Goal: Task Accomplishment & Management: Manage account settings

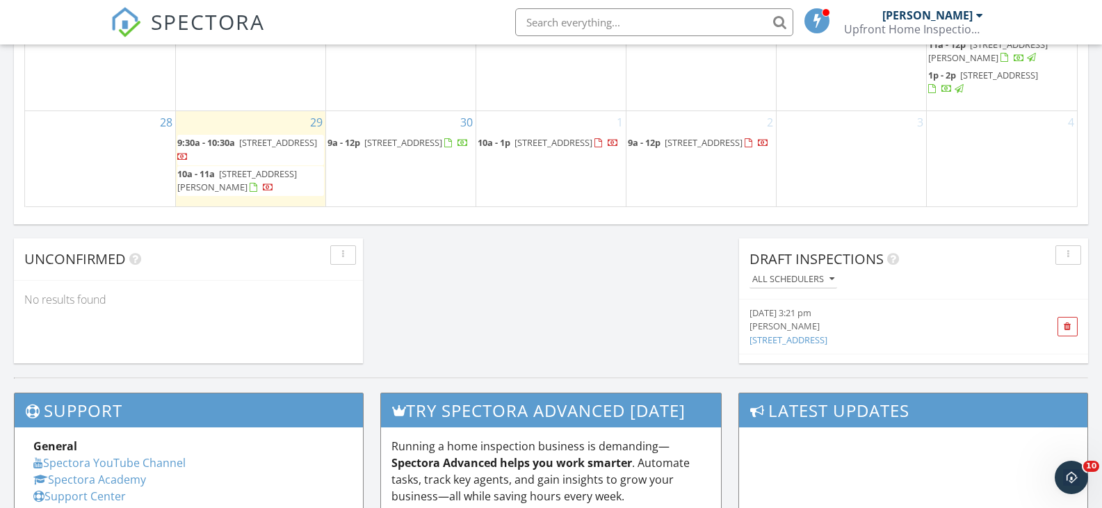
scroll to position [1112, 0]
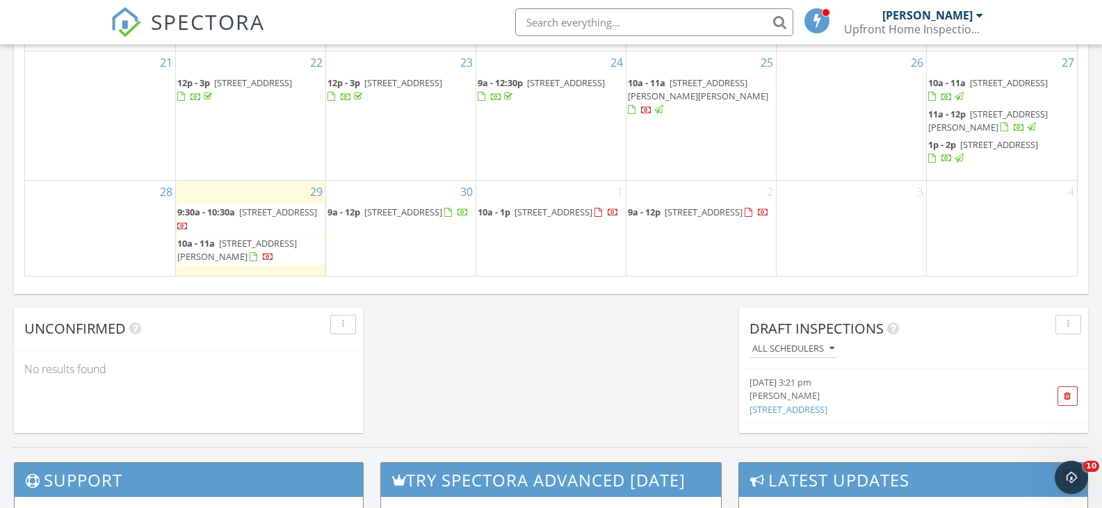
drag, startPoint x: 311, startPoint y: 311, endPoint x: 270, endPoint y: 211, distance: 107.9
click at [270, 211] on span "362 E Gamewell Ln, Citrus Springs 34434" at bounding box center [278, 212] width 78 height 13
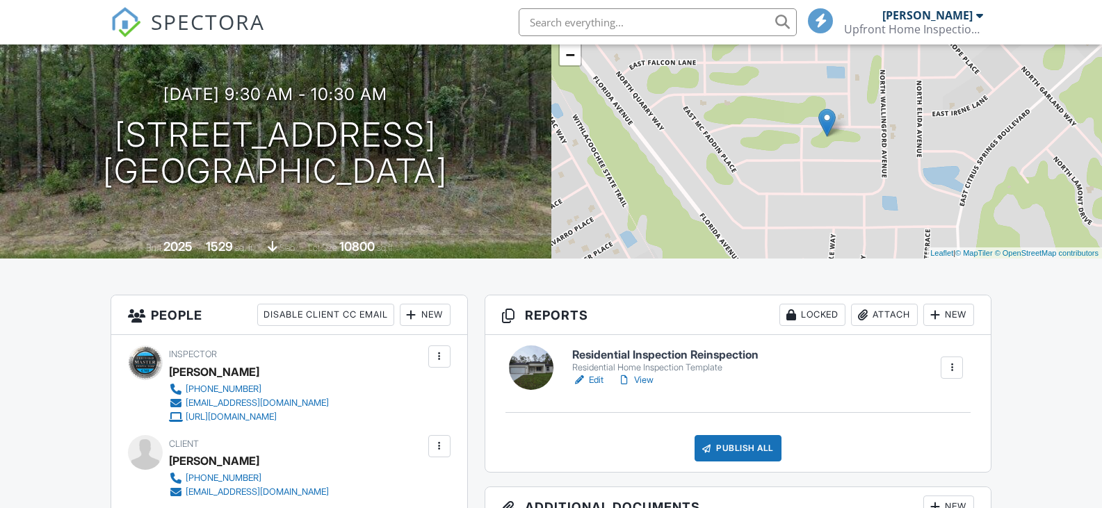
scroll to position [139, 0]
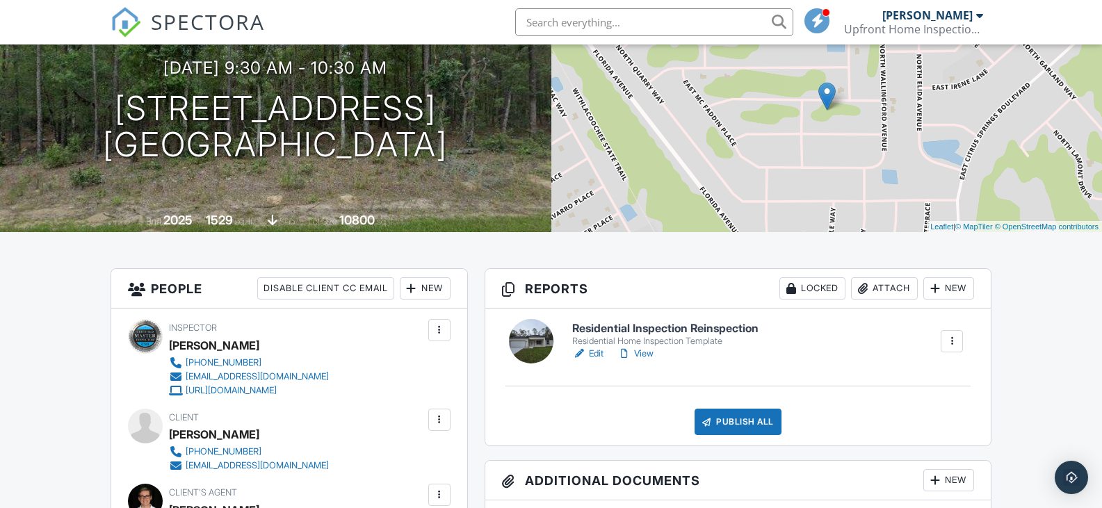
click at [598, 357] on link "Edit" at bounding box center [587, 354] width 31 height 14
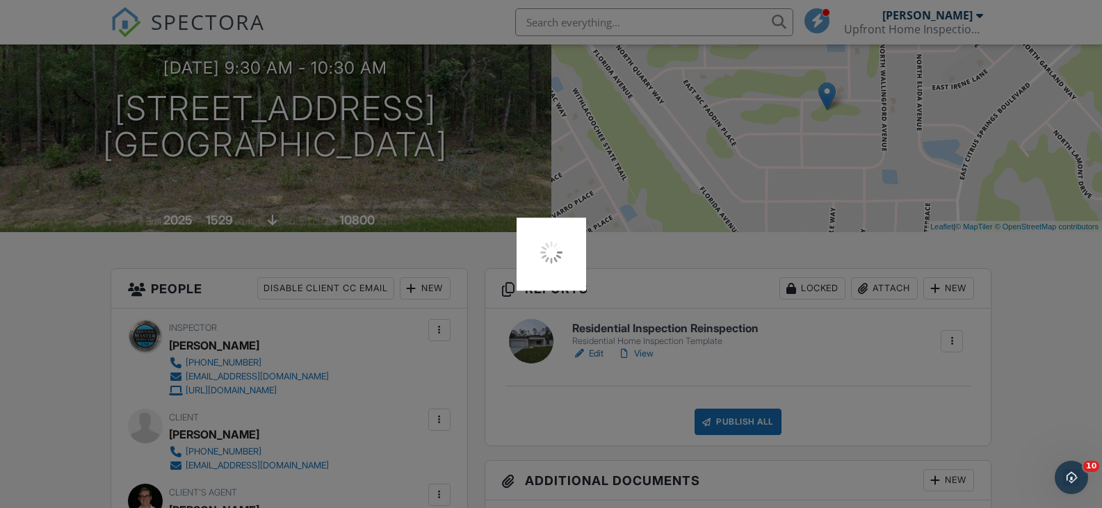
scroll to position [0, 0]
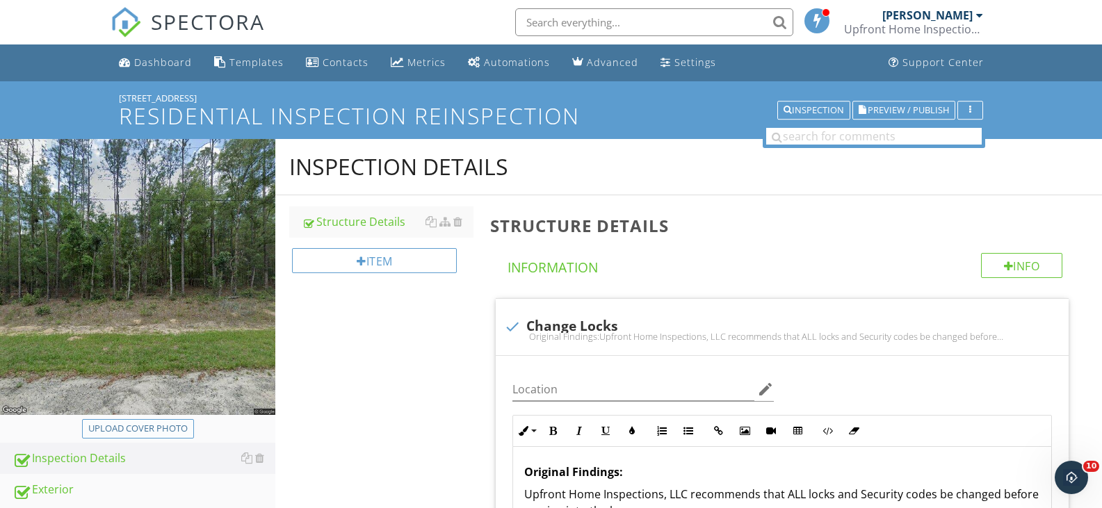
click at [170, 423] on div "Upload cover photo" at bounding box center [137, 429] width 99 height 14
type input "C:\fakepath\2025-8-29-77[1].jpg"
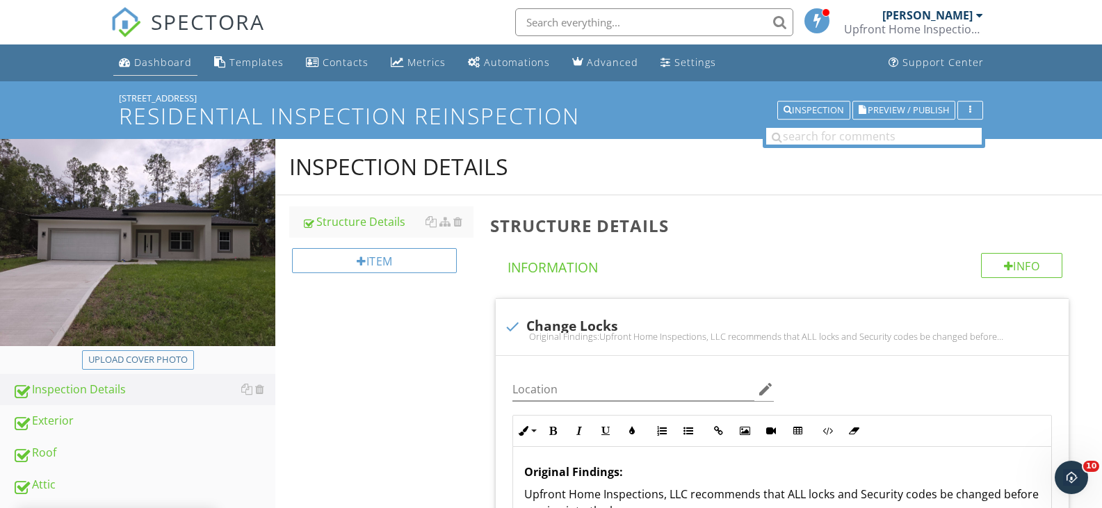
click at [184, 65] on div "Dashboard" at bounding box center [163, 62] width 58 height 13
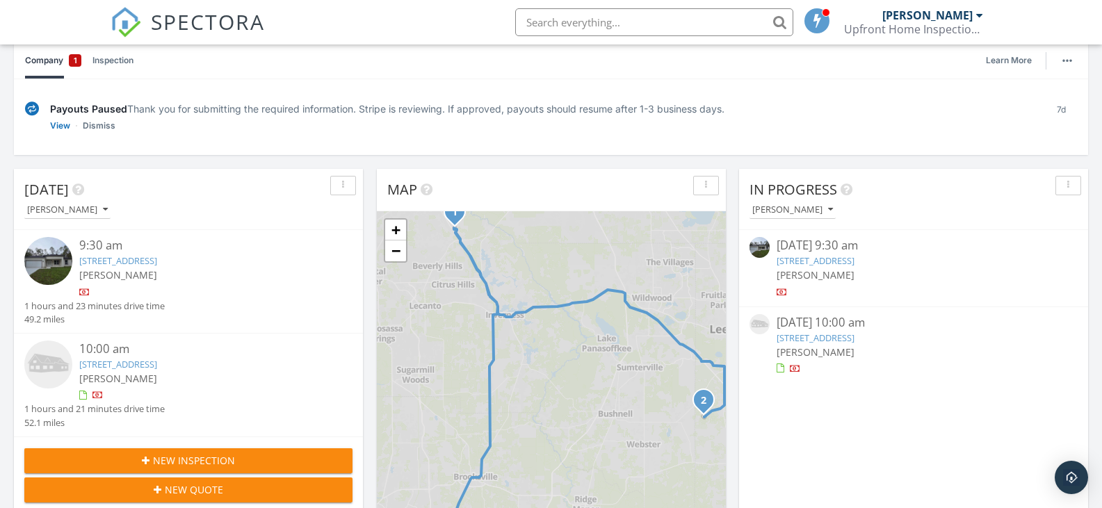
scroll to position [7, 7]
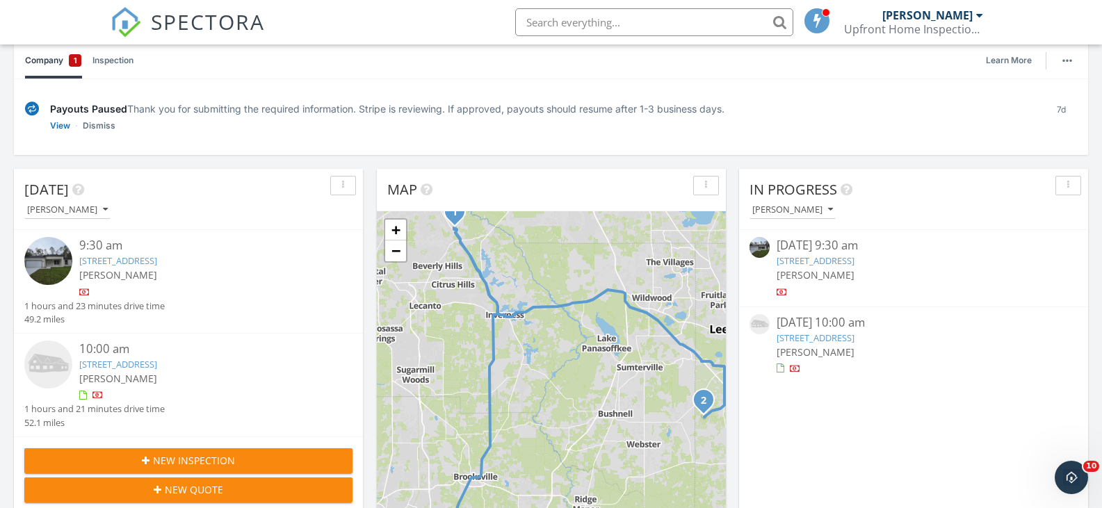
click at [157, 258] on link "[STREET_ADDRESS]" at bounding box center [118, 260] width 78 height 13
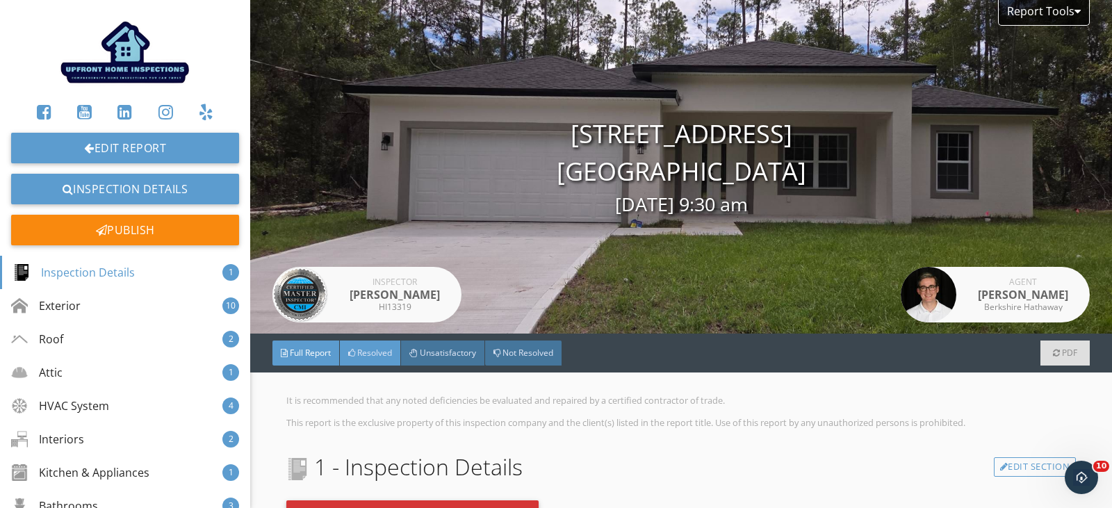
click at [387, 351] on span "Resolved" at bounding box center [374, 353] width 35 height 12
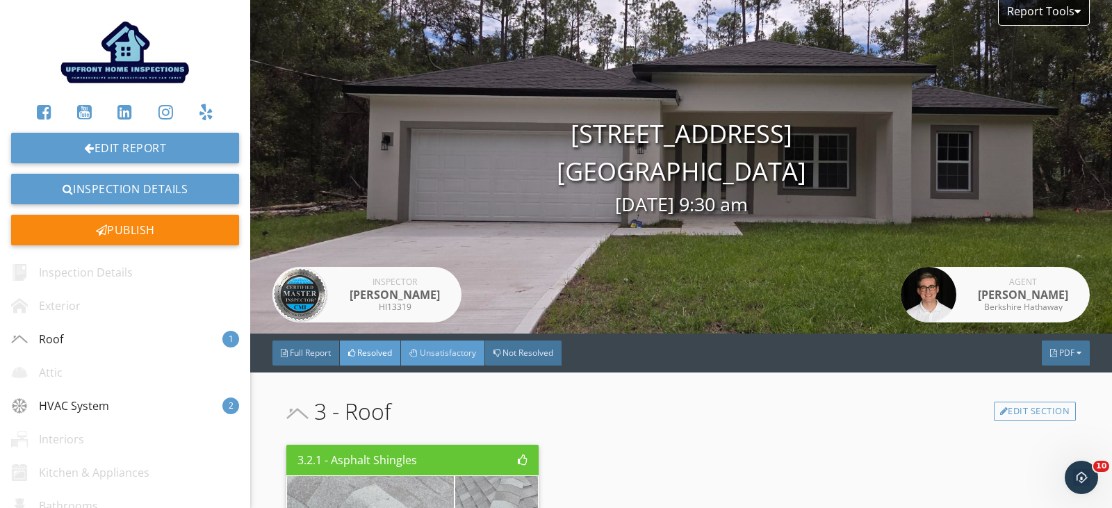
click at [455, 358] on span "Unsatisfactory" at bounding box center [448, 353] width 56 height 12
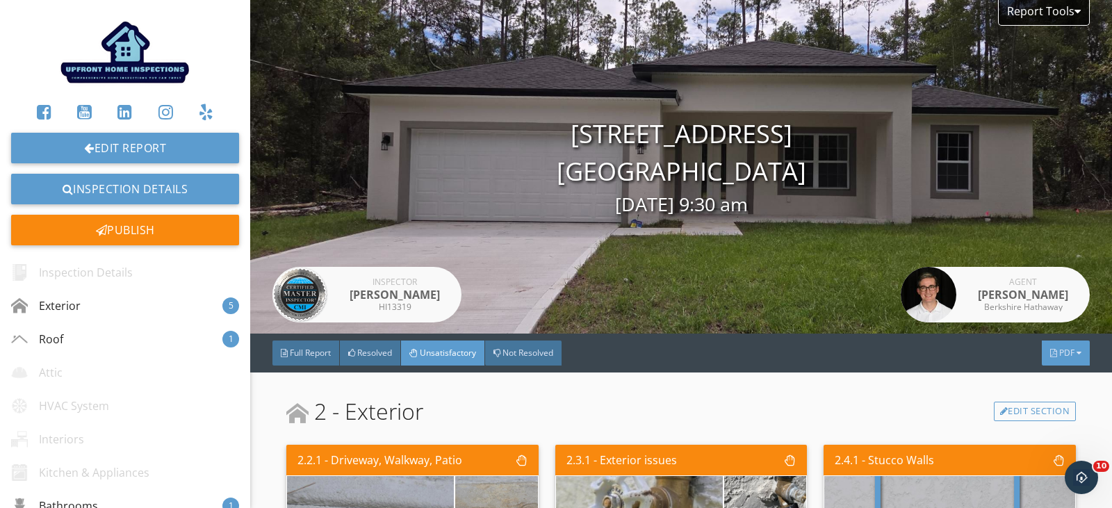
click at [1042, 359] on div "PDF" at bounding box center [1066, 353] width 48 height 25
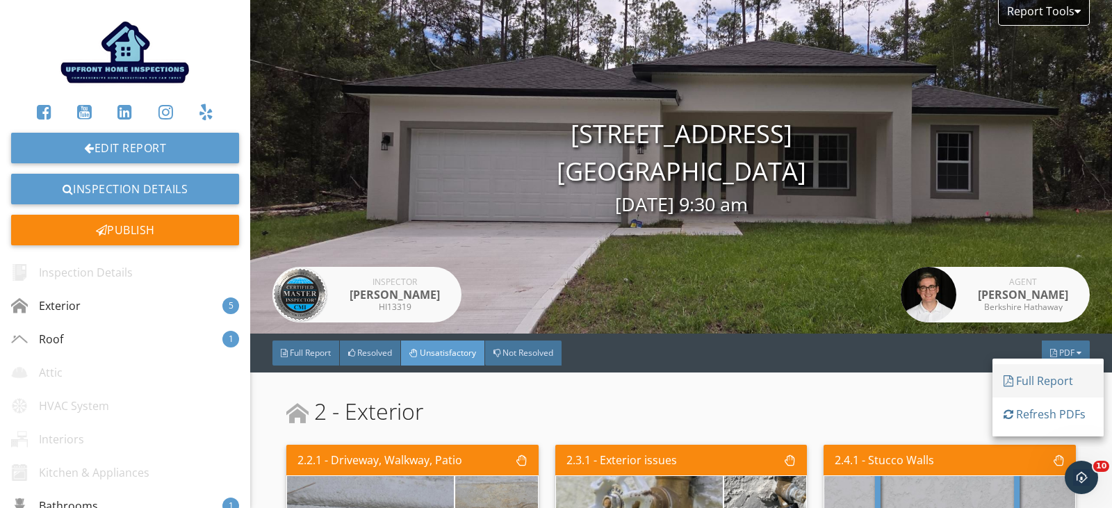
click at [1041, 379] on div "Full Report" at bounding box center [1048, 381] width 89 height 17
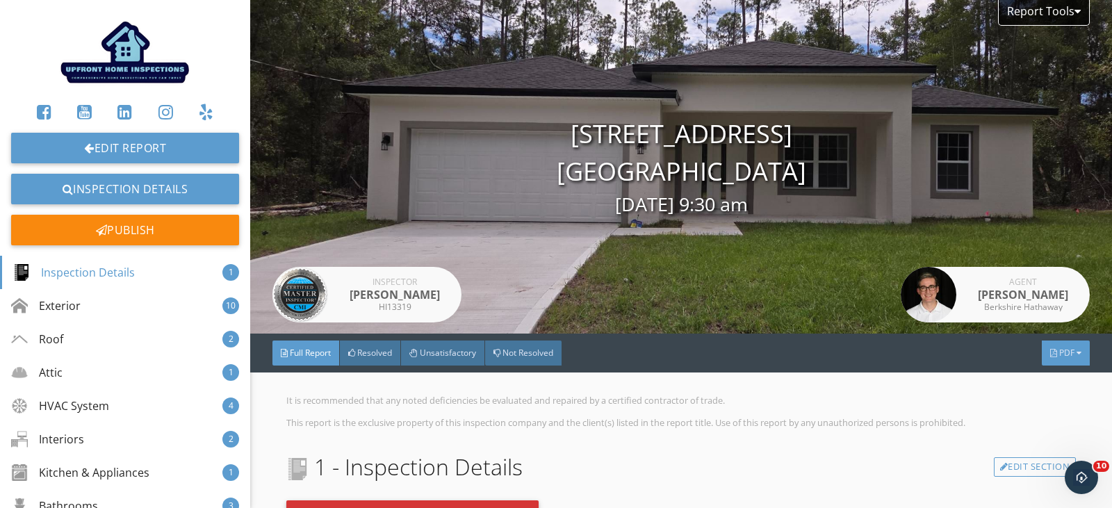
click at [1066, 351] on div "PDF" at bounding box center [1066, 353] width 48 height 25
click at [1062, 381] on div "Full Report" at bounding box center [1048, 373] width 89 height 17
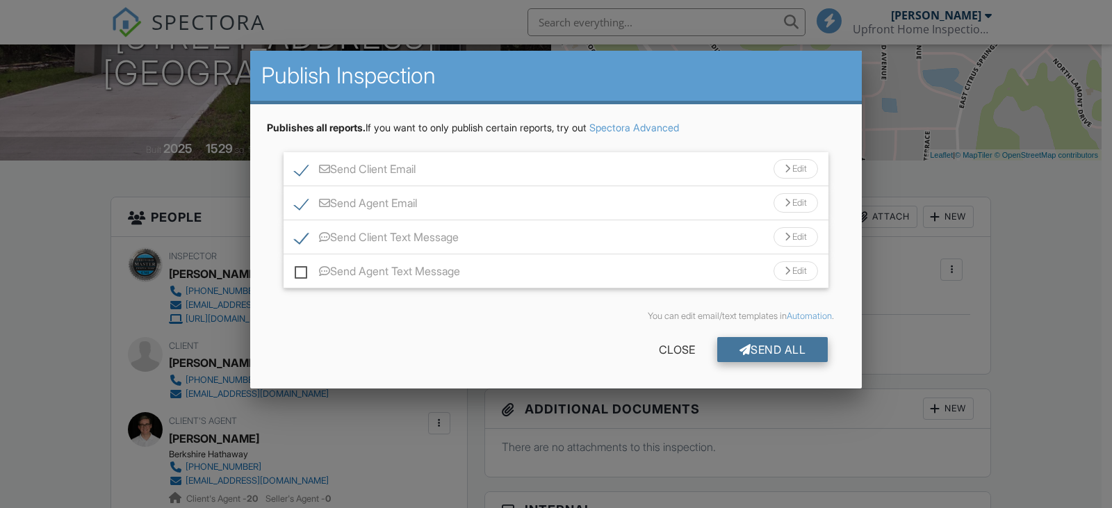
click at [747, 348] on div "Send All" at bounding box center [772, 349] width 111 height 25
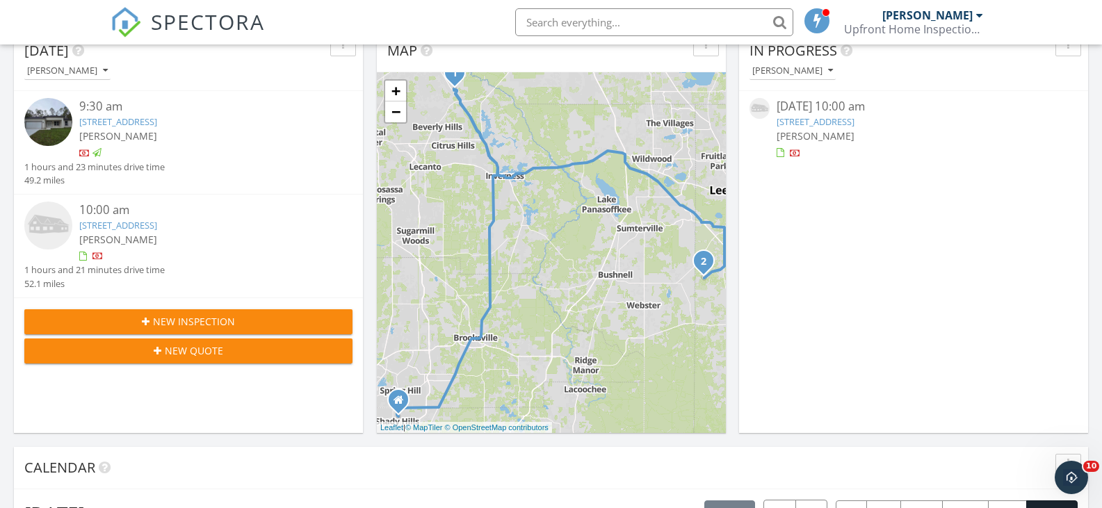
click at [157, 222] on link "1037 Youth Camp Rd, Groveland, FL 34736" at bounding box center [118, 225] width 78 height 13
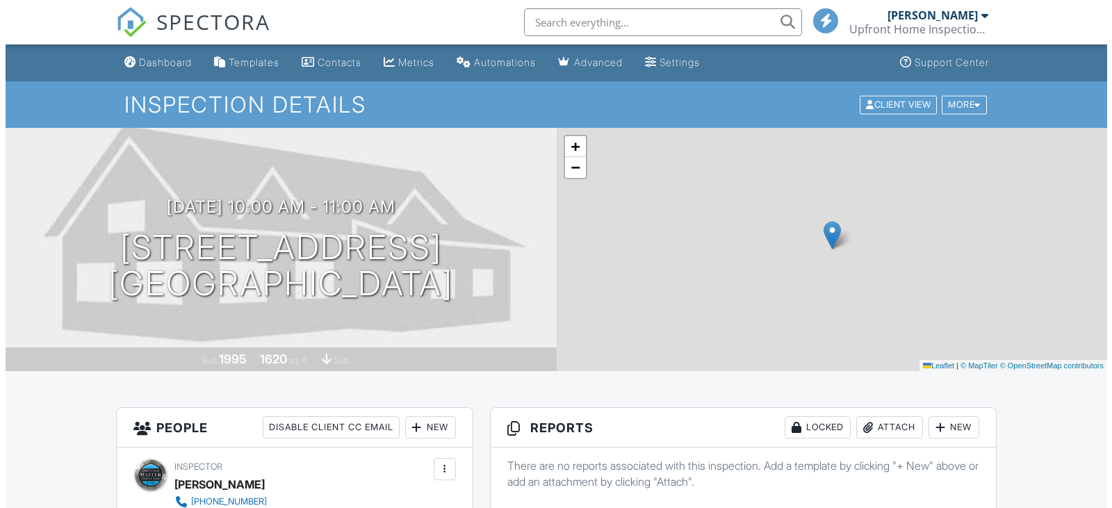
scroll to position [695, 0]
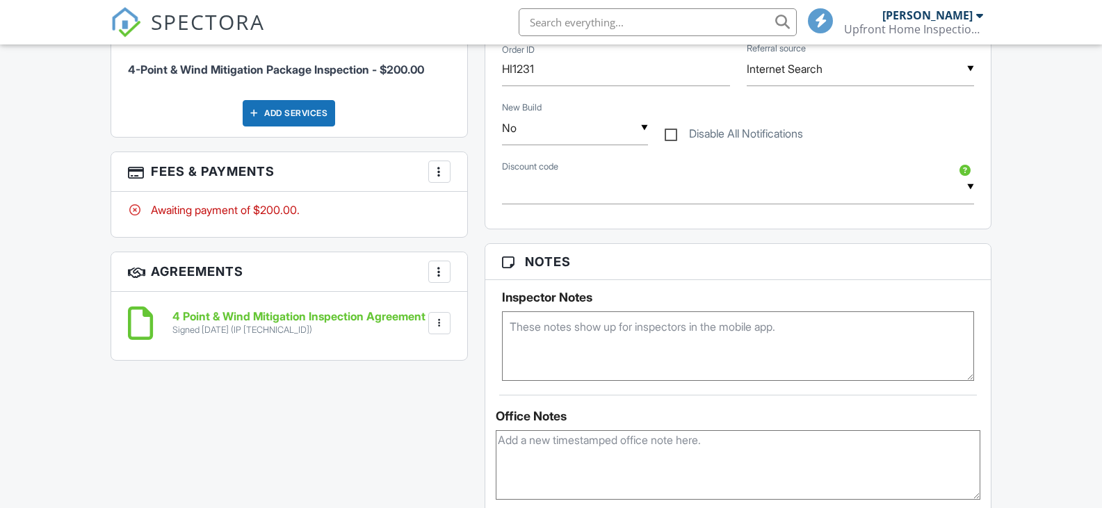
click at [439, 173] on div at bounding box center [439, 172] width 14 height 14
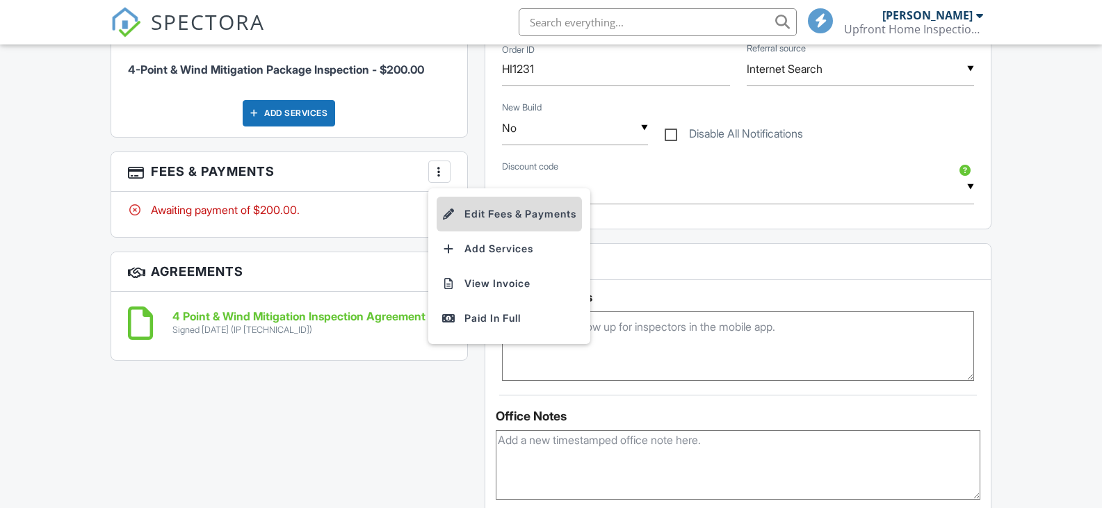
click at [492, 207] on li "Edit Fees & Payments" at bounding box center [509, 214] width 145 height 35
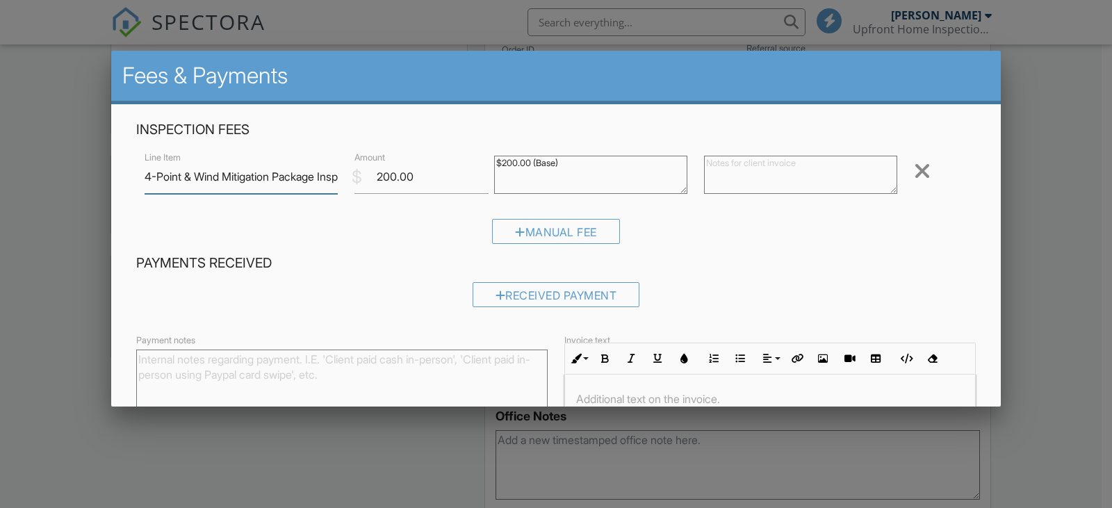
scroll to position [0, 0]
click at [275, 188] on input "4-Point & Wind Mitigation Package Inspection" at bounding box center [241, 177] width 193 height 34
drag, startPoint x: 184, startPoint y: 175, endPoint x: 323, endPoint y: 177, distance: 139.1
click at [323, 177] on input "4-Point & Wind Mitigation Package Inspection" at bounding box center [241, 177] width 193 height 34
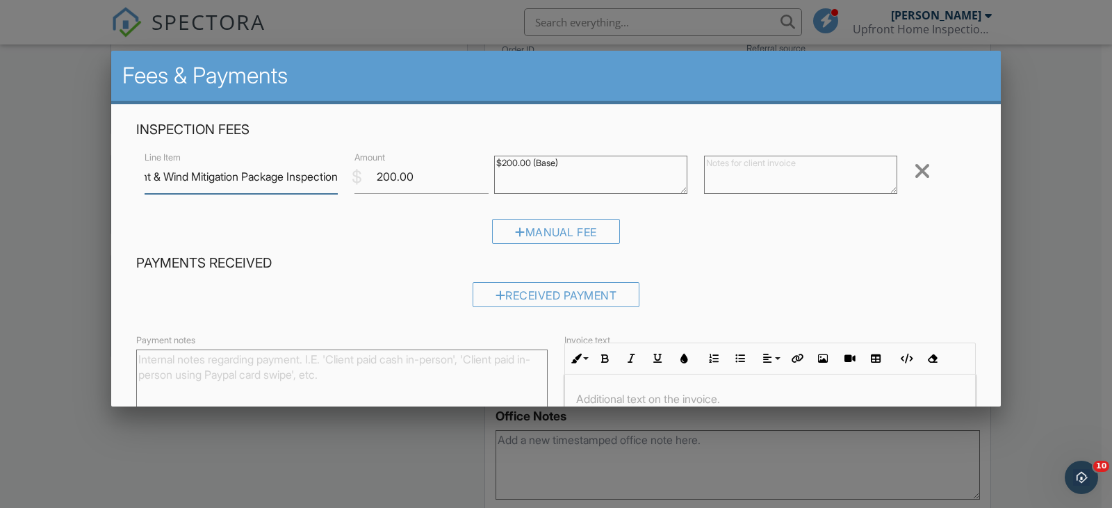
click at [283, 177] on input "4-Point & Wind Mitigation Package Inspection" at bounding box center [241, 177] width 193 height 34
type input "4-Point Insurance Inspection"
drag, startPoint x: 416, startPoint y: 175, endPoint x: 356, endPoint y: 179, distance: 60.6
click at [356, 179] on div "$ Amount 200.00" at bounding box center [416, 177] width 140 height 34
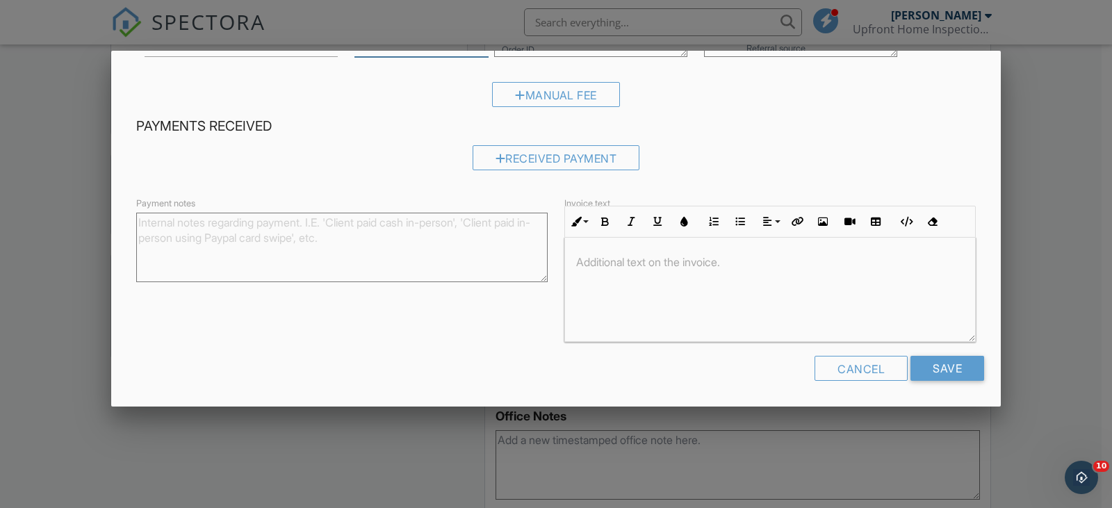
scroll to position [138, 0]
type input "150.00"
click at [933, 364] on input "Save" at bounding box center [948, 367] width 74 height 25
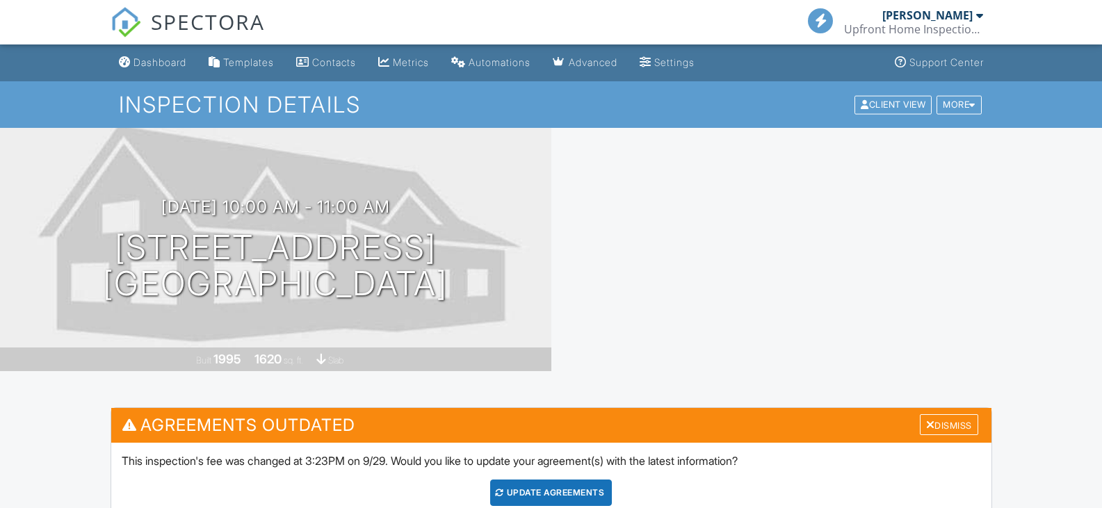
click at [555, 480] on div "Update Agreements" at bounding box center [551, 493] width 122 height 26
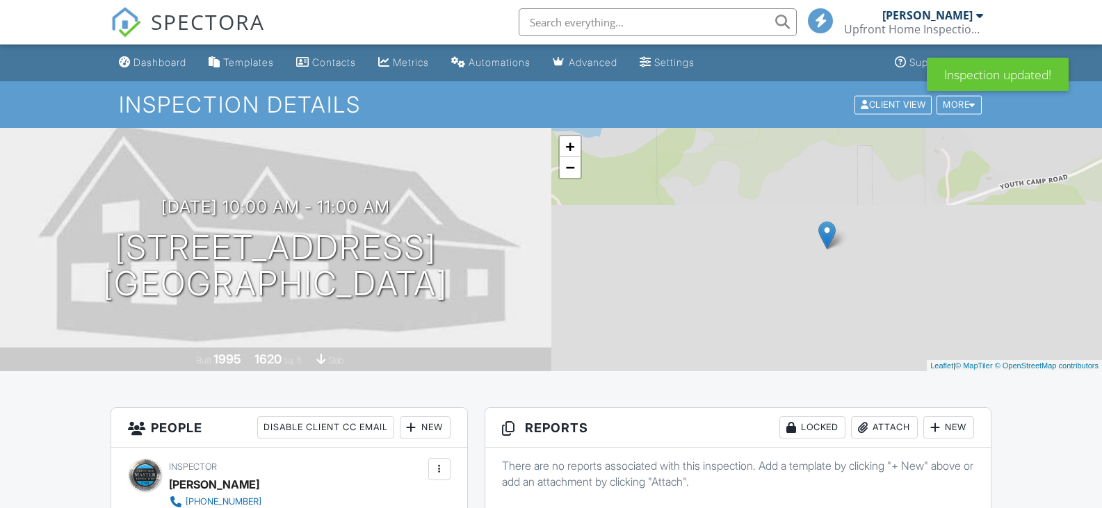
scroll to position [476, 0]
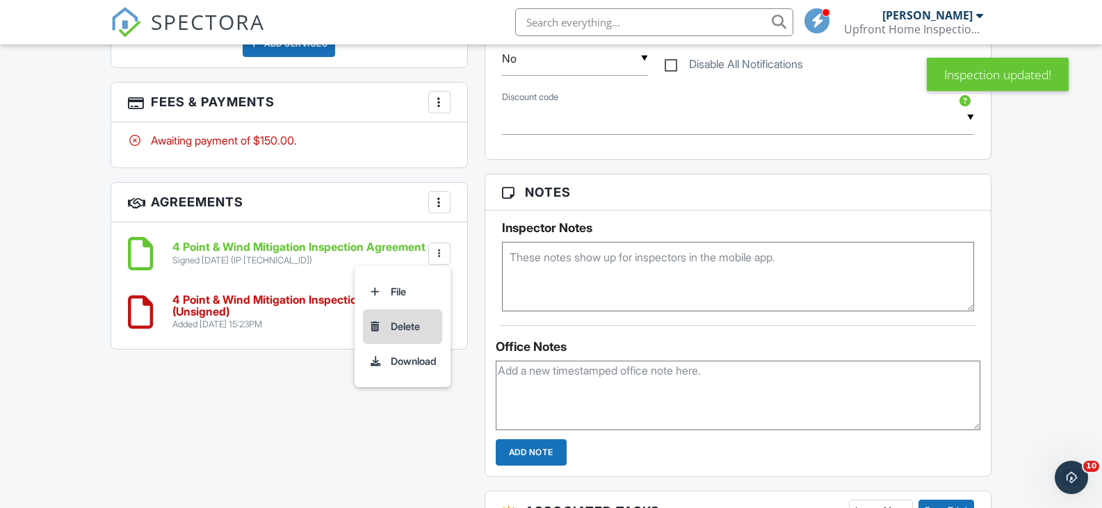
scroll to position [0, 0]
click at [416, 323] on li "Delete" at bounding box center [402, 326] width 79 height 35
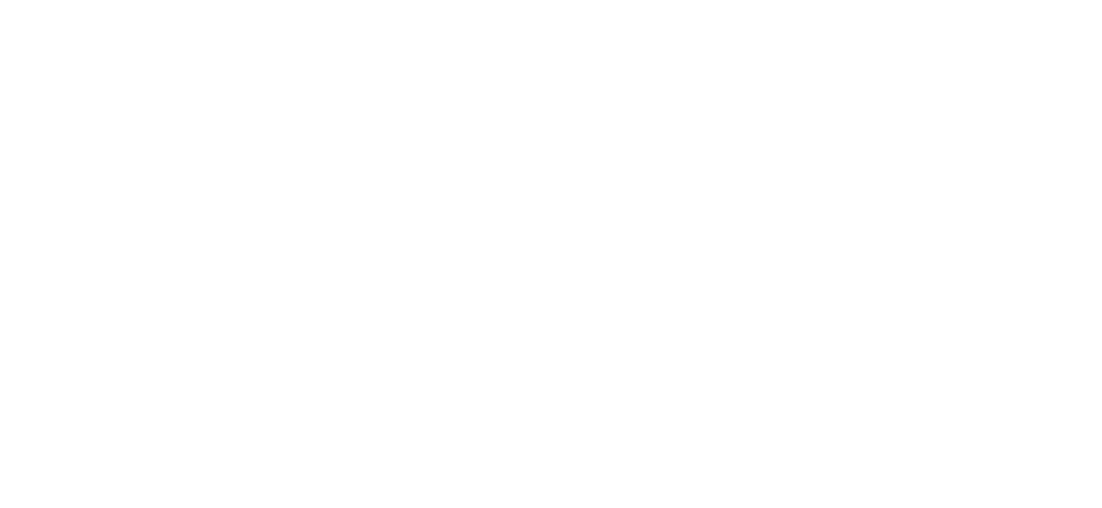
scroll to position [626, 0]
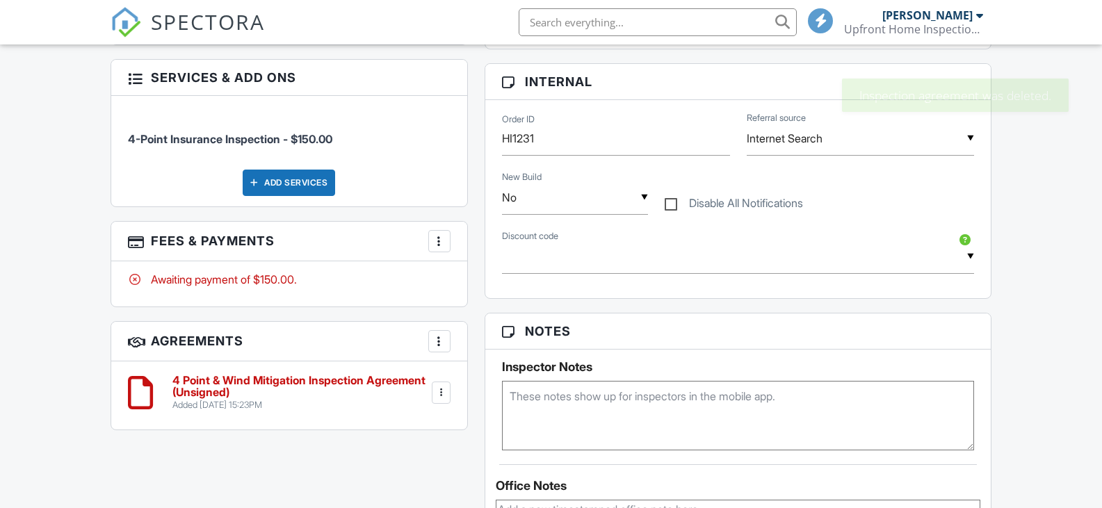
click at [441, 243] on div at bounding box center [439, 241] width 14 height 14
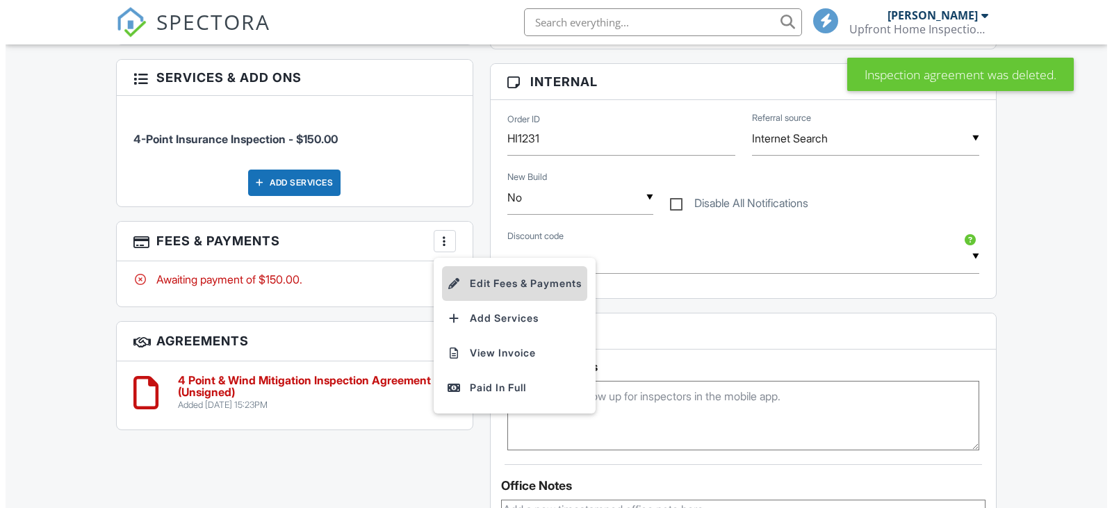
scroll to position [0, 0]
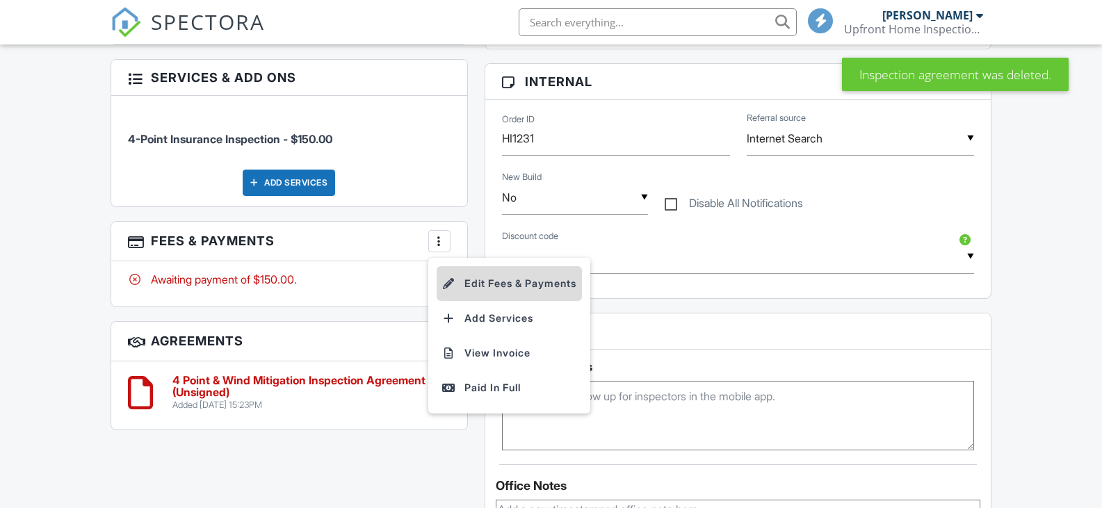
click at [480, 279] on li "Edit Fees & Payments" at bounding box center [509, 283] width 145 height 35
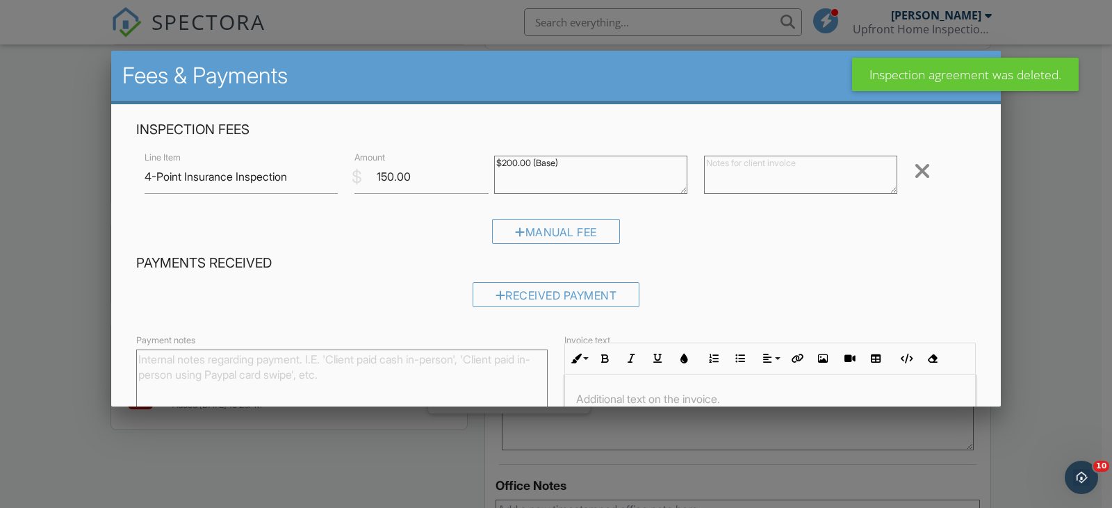
drag, startPoint x: 515, startPoint y: 163, endPoint x: 499, endPoint y: 165, distance: 16.1
click at [499, 165] on textarea "$200.00 (Base)" at bounding box center [590, 175] width 193 height 38
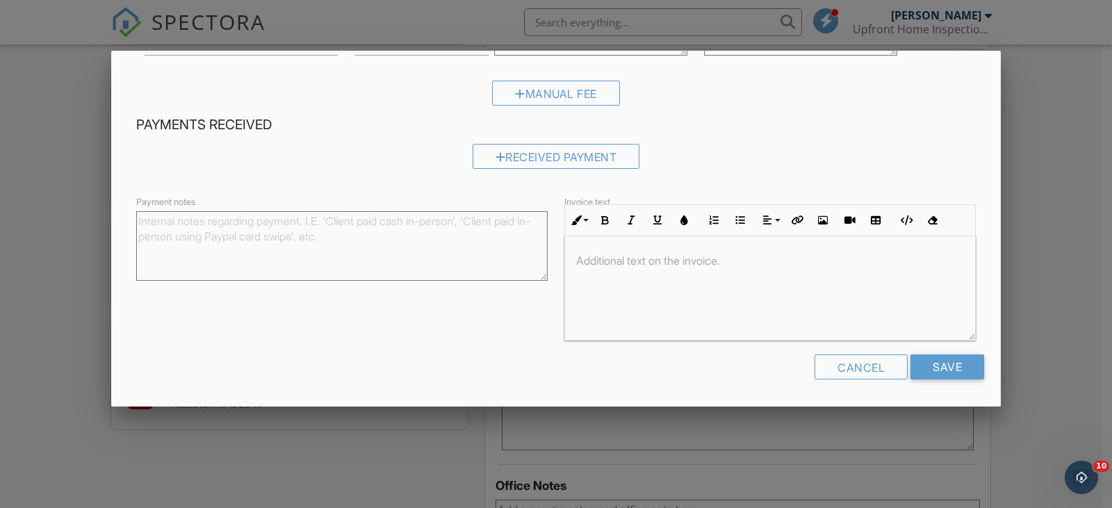
scroll to position [1, 0]
type textarea "$150.00 (Base)"
click at [541, 159] on div "Received Payment" at bounding box center [557, 156] width 168 height 25
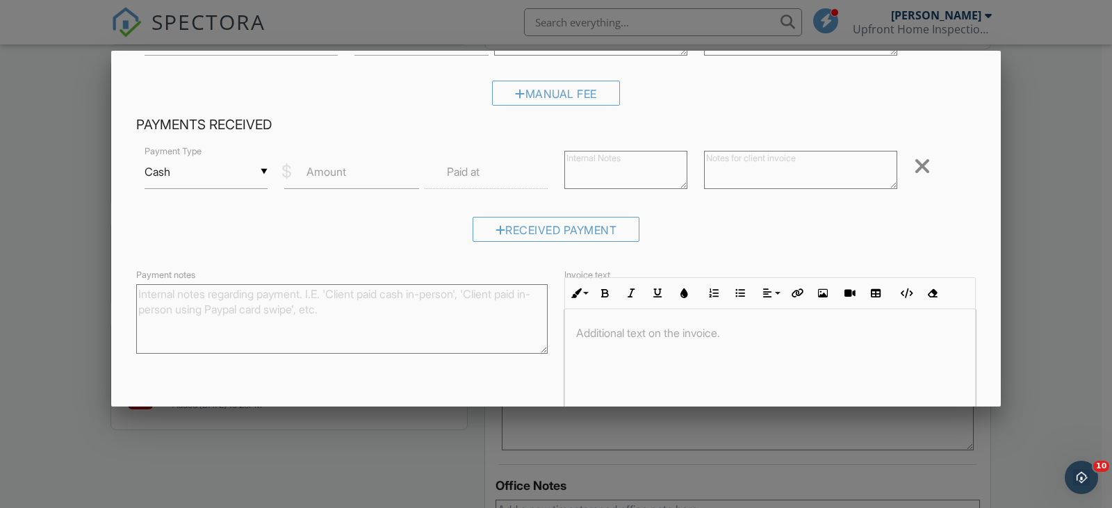
click at [242, 187] on input "Cash" at bounding box center [206, 172] width 123 height 34
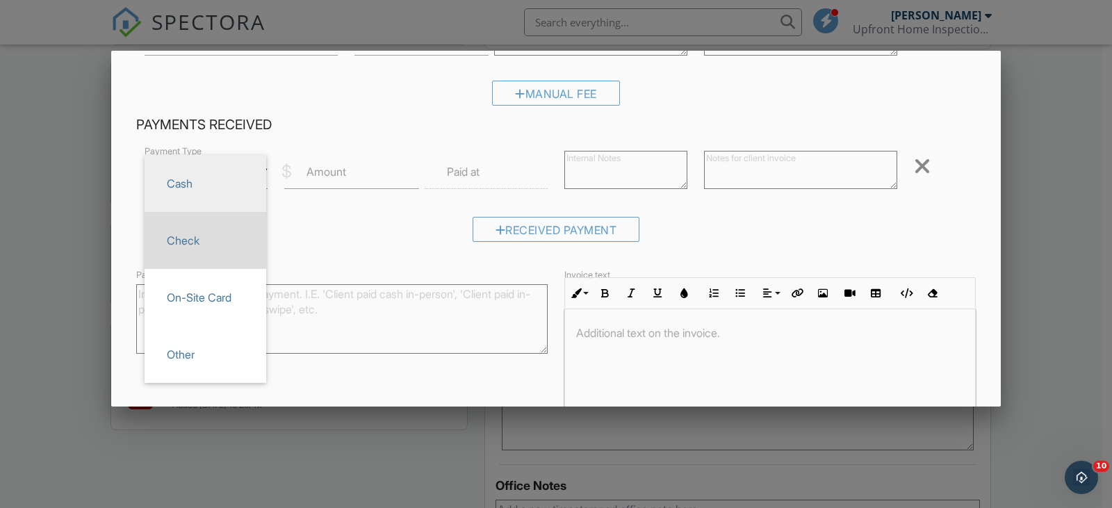
click at [200, 238] on span "Check" at bounding box center [205, 240] width 99 height 35
type input "Check"
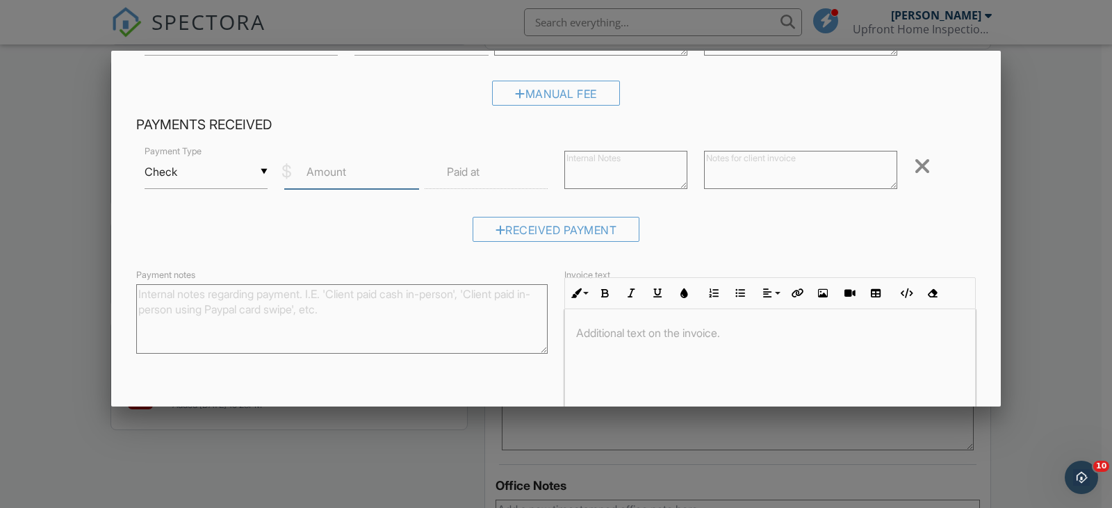
click at [326, 182] on input "Amount" at bounding box center [351, 172] width 134 height 34
type input "150.00"
click at [441, 175] on input "text" at bounding box center [486, 172] width 123 height 34
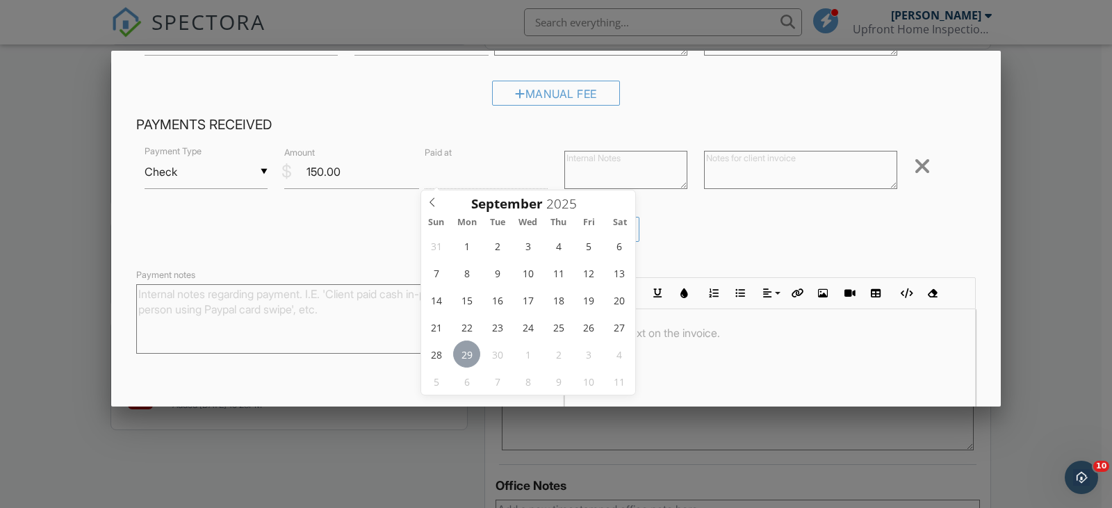
type input "09/29/2025 12:00 PM"
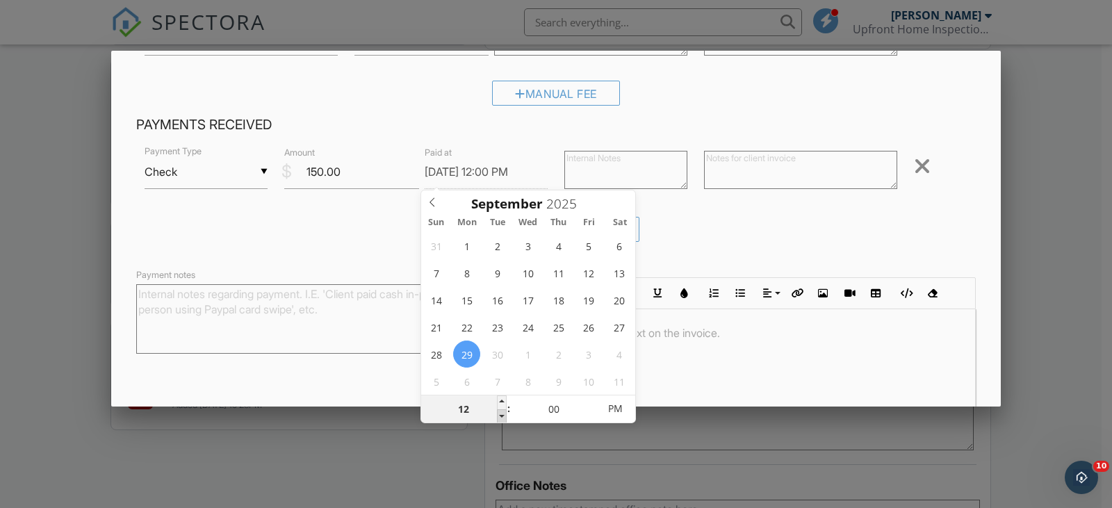
click at [504, 418] on span at bounding box center [502, 416] width 10 height 14
type input "11"
type input "09/29/2025 11:00 AM"
click at [927, 218] on div "Received Payment" at bounding box center [556, 234] width 840 height 35
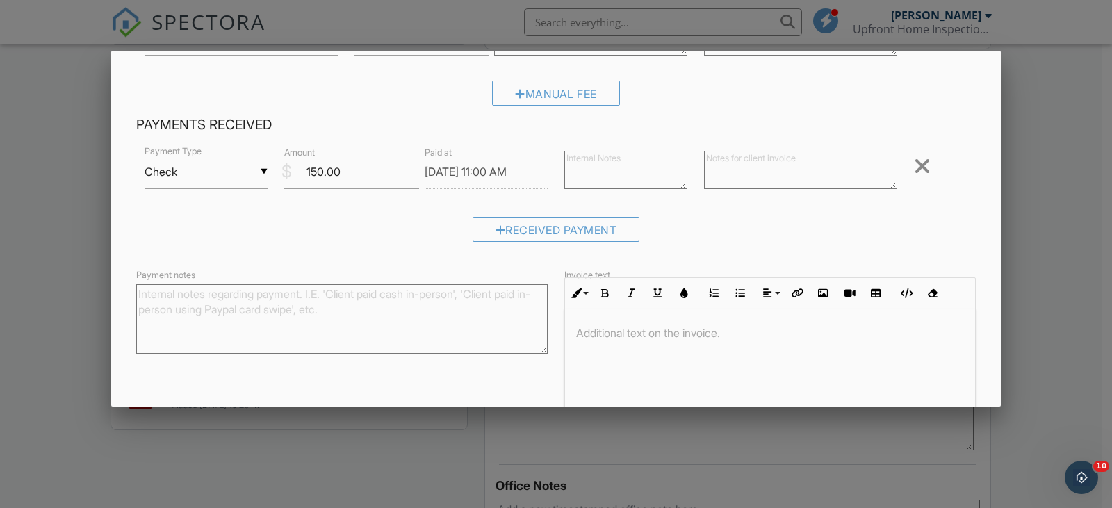
click at [362, 311] on textarea "Payment notes" at bounding box center [342, 319] width 412 height 70
drag, startPoint x: 274, startPoint y: 284, endPoint x: 139, endPoint y: 295, distance: 135.3
click at [139, 294] on textarea "Client paid $150.00 with check # 917" at bounding box center [342, 319] width 412 height 70
type textarea "Client paid $150.00 with check # 917"
click at [613, 345] on div at bounding box center [770, 361] width 410 height 104
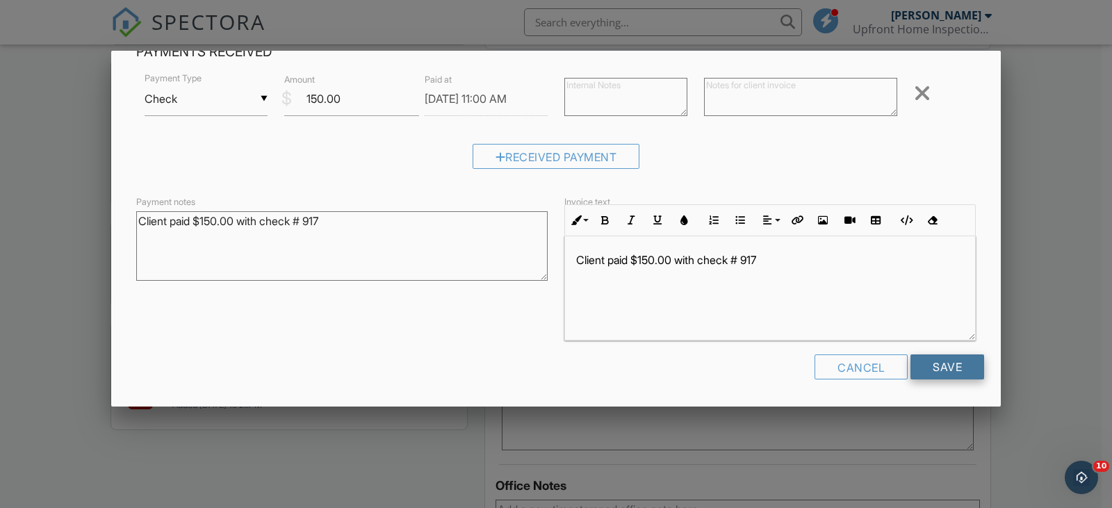
click at [934, 370] on input "Save" at bounding box center [948, 367] width 74 height 25
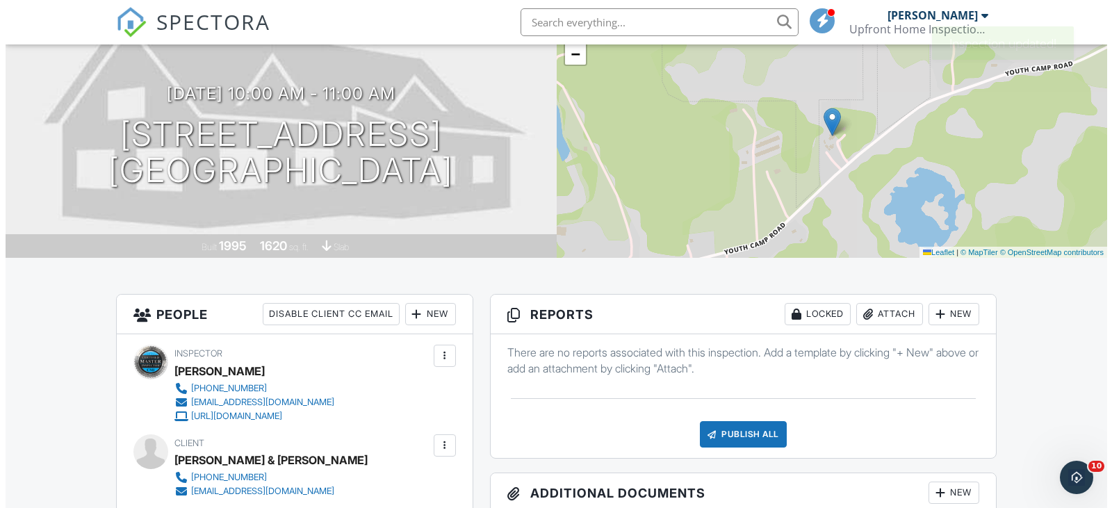
scroll to position [209, 0]
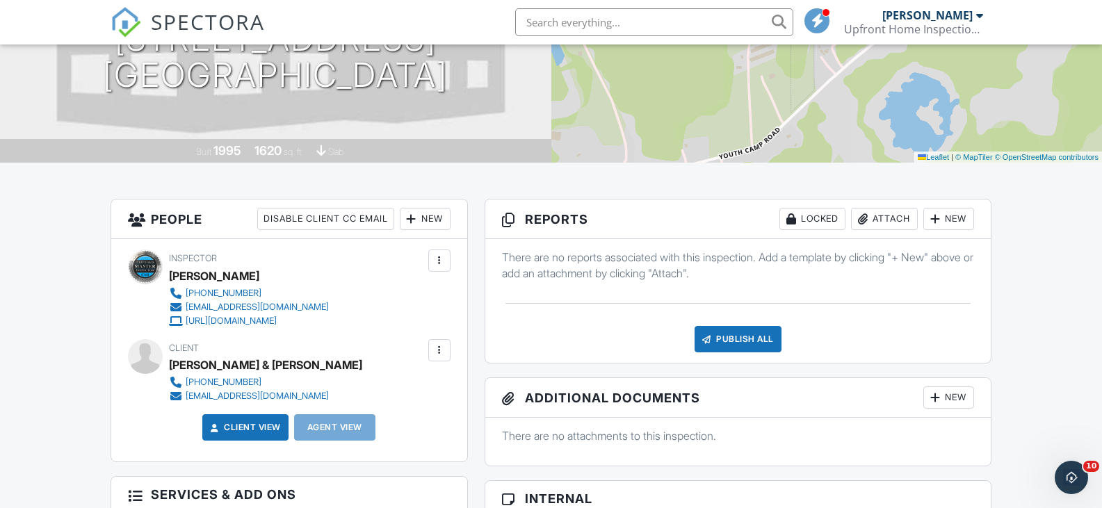
click at [884, 217] on div "Attach" at bounding box center [884, 219] width 67 height 22
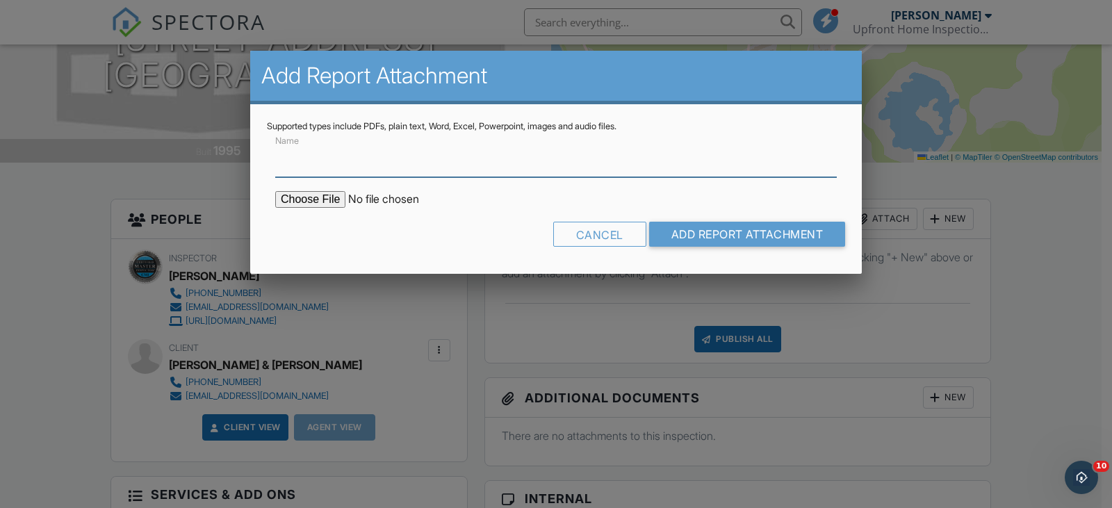
click at [312, 170] on input "Name" at bounding box center [556, 160] width 562 height 34
type input "4-Point"
click at [334, 202] on input "file" at bounding box center [393, 199] width 236 height 17
type input "C:\fakepath\UHI 4 Point-LINDA & LYLE WARNE.pdf"
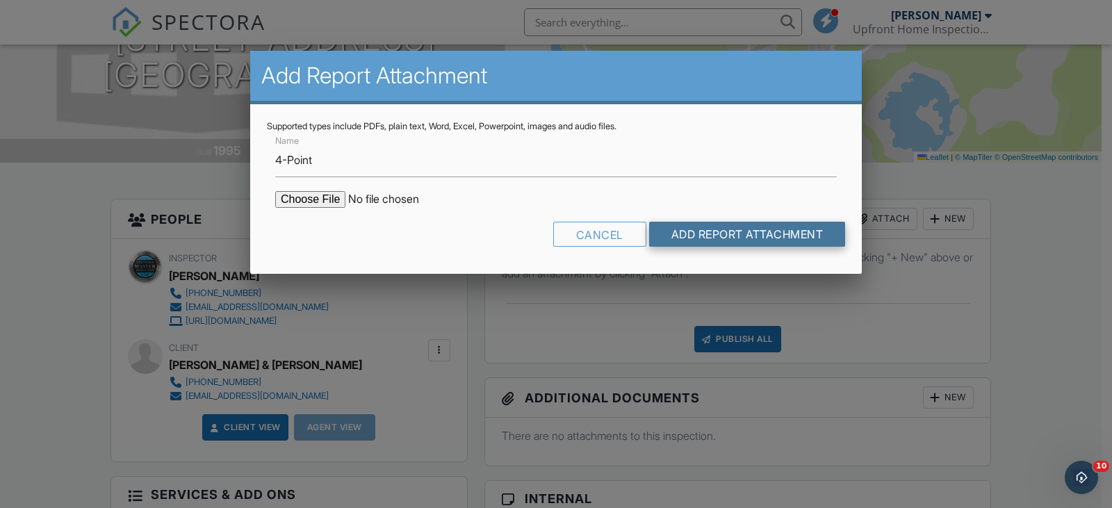
click at [749, 232] on input "Add Report Attachment" at bounding box center [747, 234] width 197 height 25
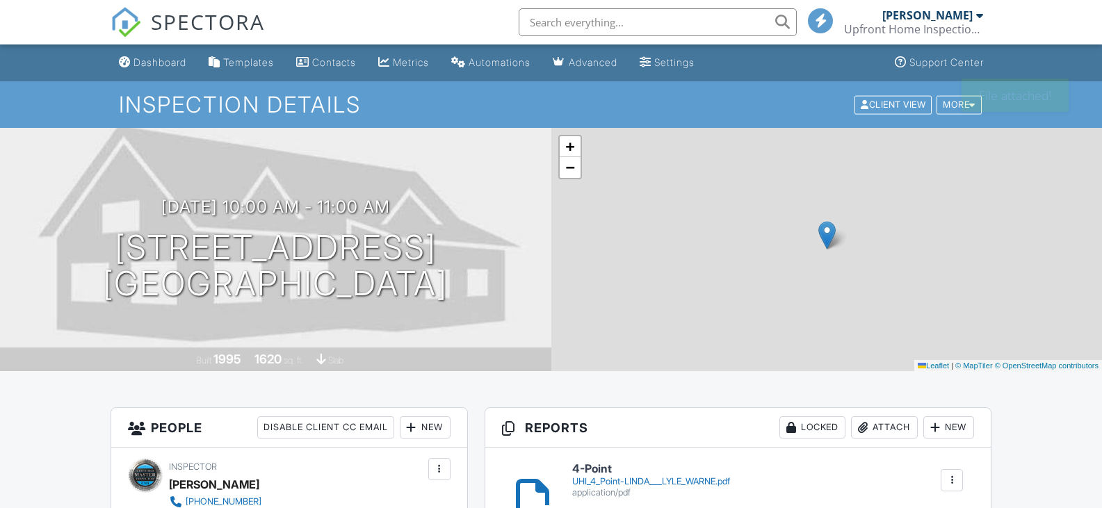
click at [700, 476] on div "UHI_4_Point-LINDA___LYLE_WARNE.pdf" at bounding box center [651, 481] width 158 height 11
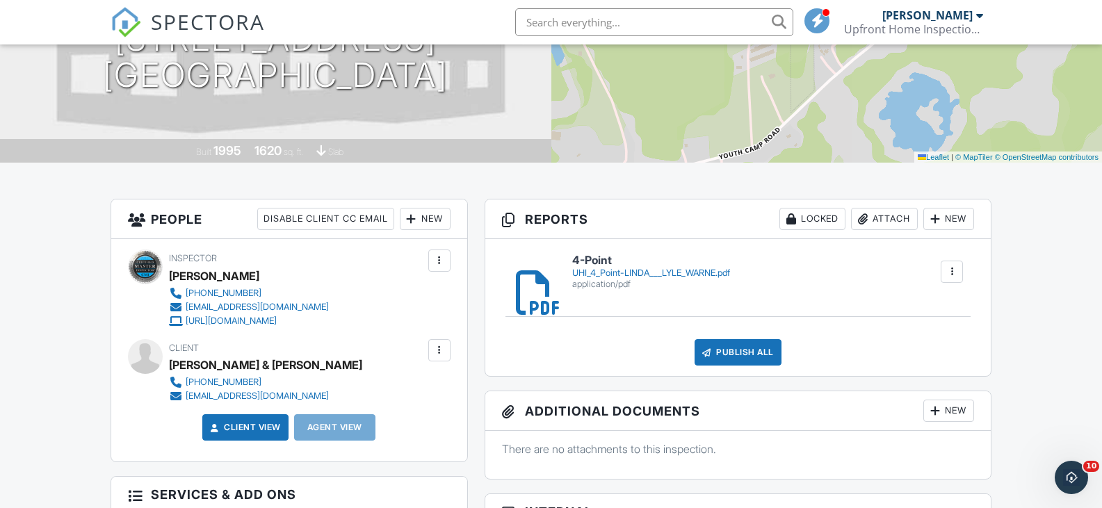
click at [752, 348] on div "Publish All" at bounding box center [738, 352] width 87 height 26
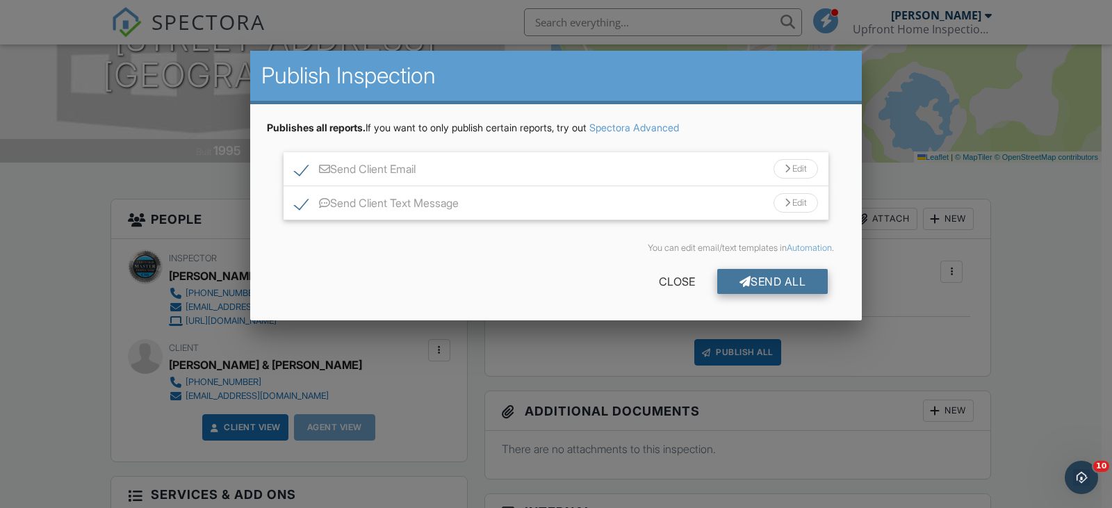
click at [754, 277] on div "Send All" at bounding box center [772, 281] width 111 height 25
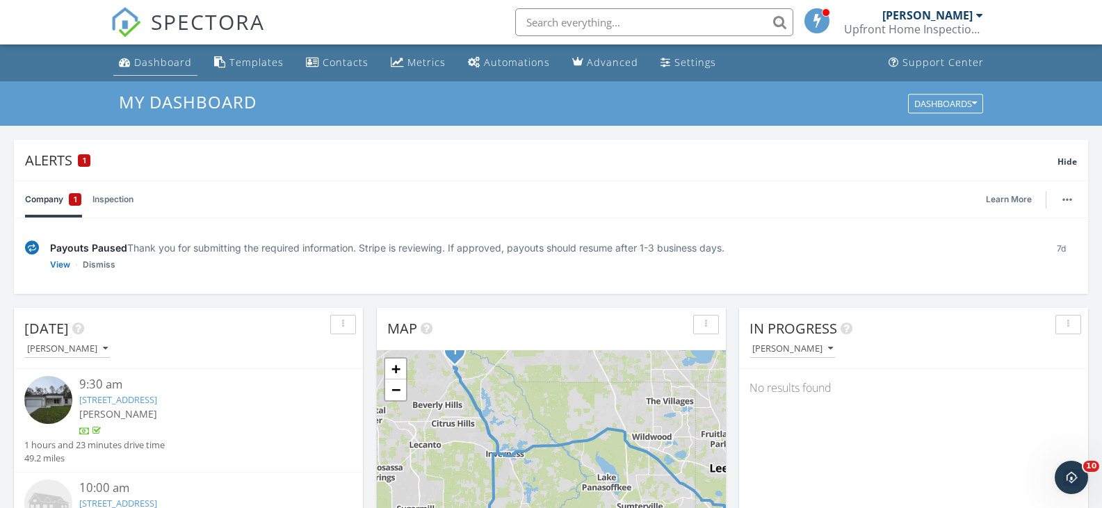
click at [168, 58] on div "Dashboard" at bounding box center [163, 62] width 58 height 13
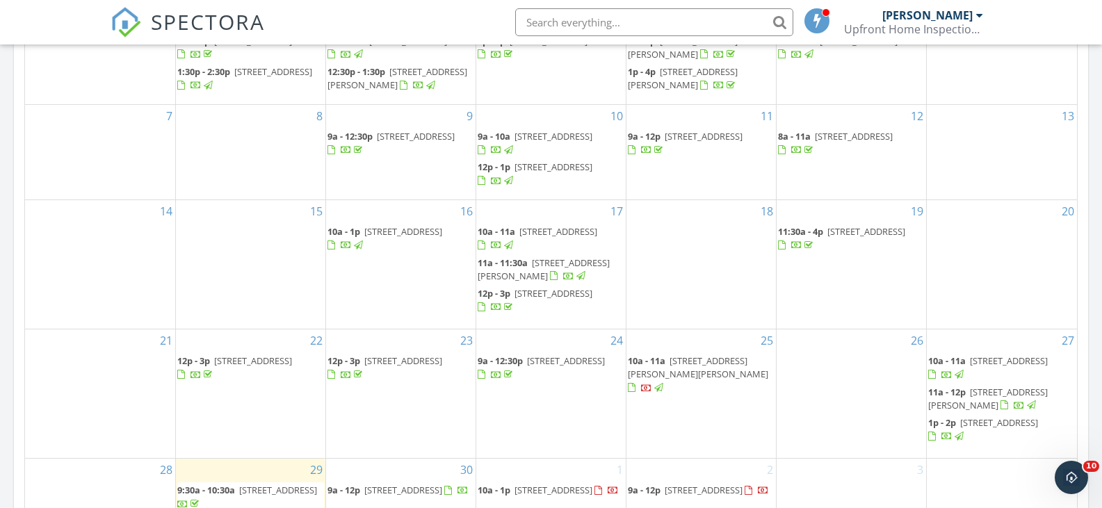
scroll to position [973, 0]
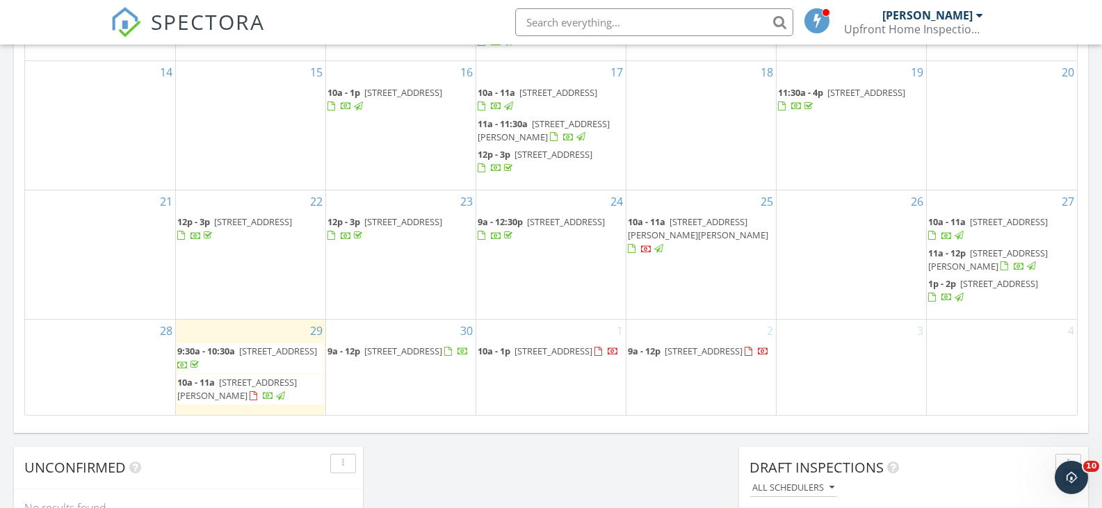
click at [558, 348] on span "[STREET_ADDRESS]" at bounding box center [553, 351] width 78 height 13
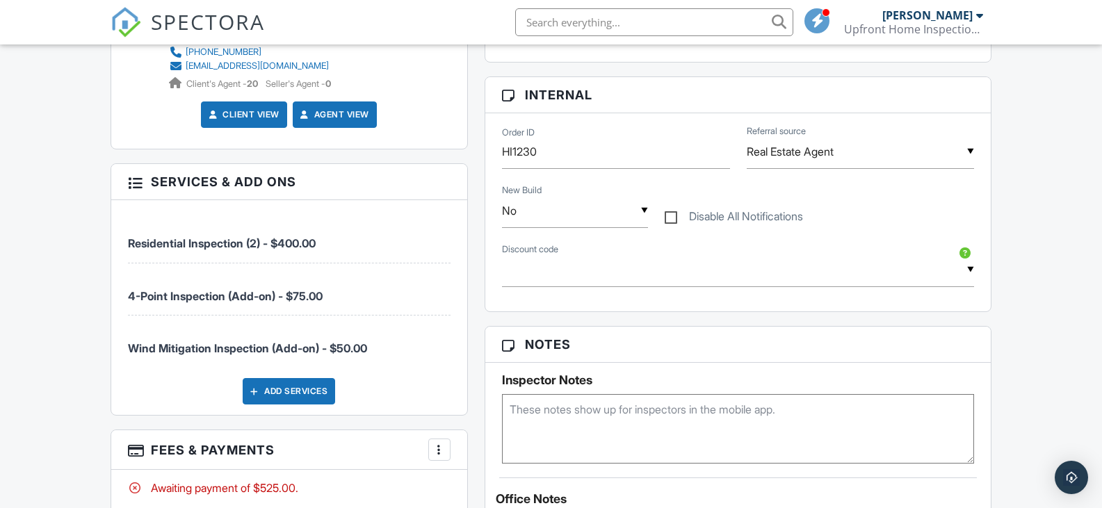
click at [305, 392] on div "Add Services" at bounding box center [289, 391] width 92 height 26
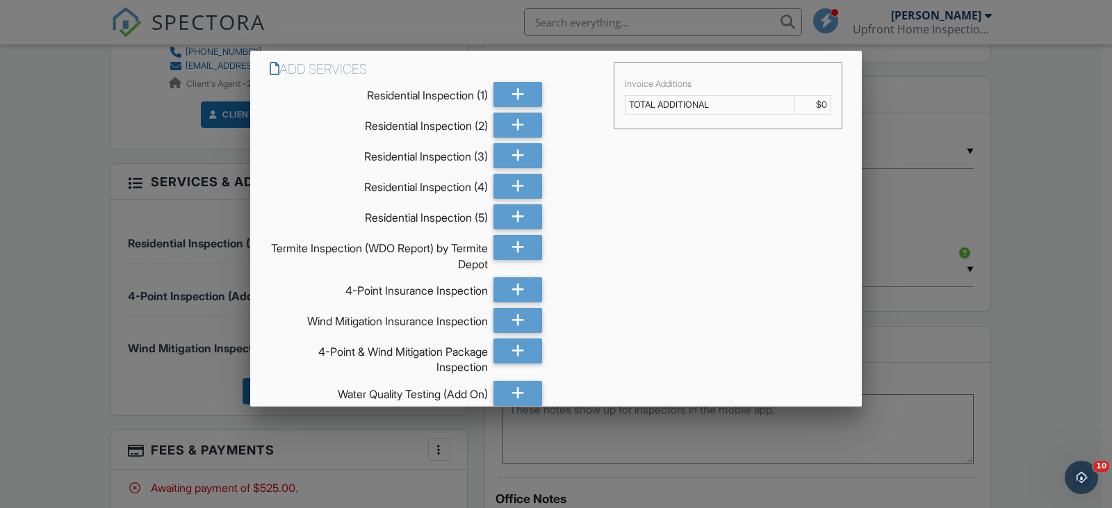
click at [1059, 166] on div at bounding box center [556, 247] width 1112 height 635
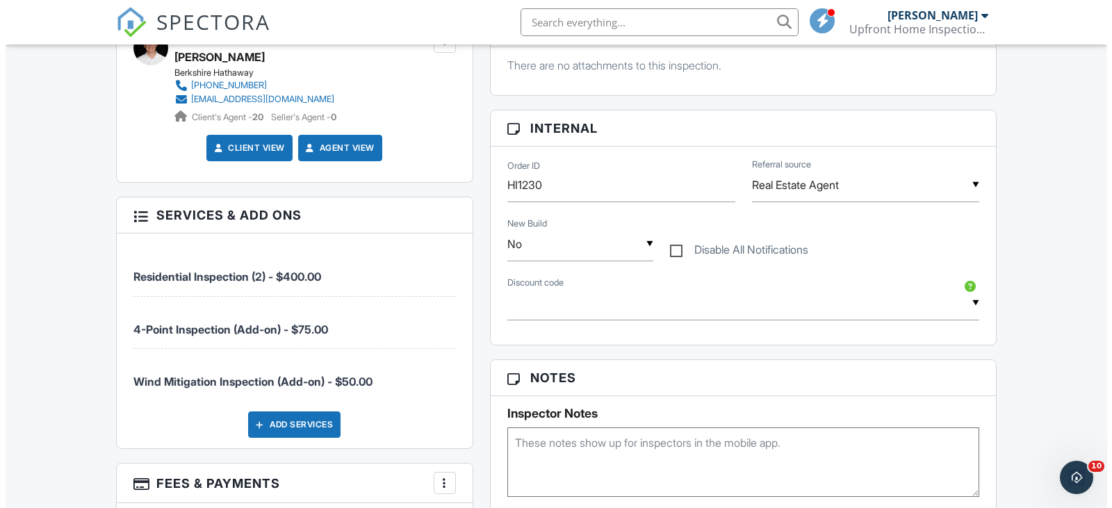
scroll to position [626, 0]
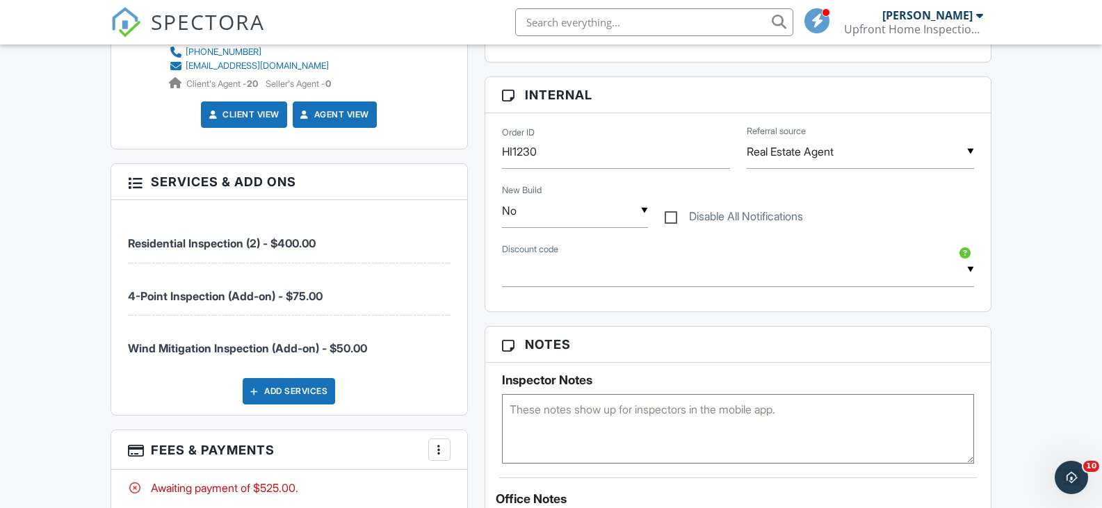
click at [140, 246] on span "Residential Inspection (2) - $400.00" at bounding box center [222, 243] width 188 height 14
click at [288, 390] on div "Add Services" at bounding box center [289, 391] width 92 height 26
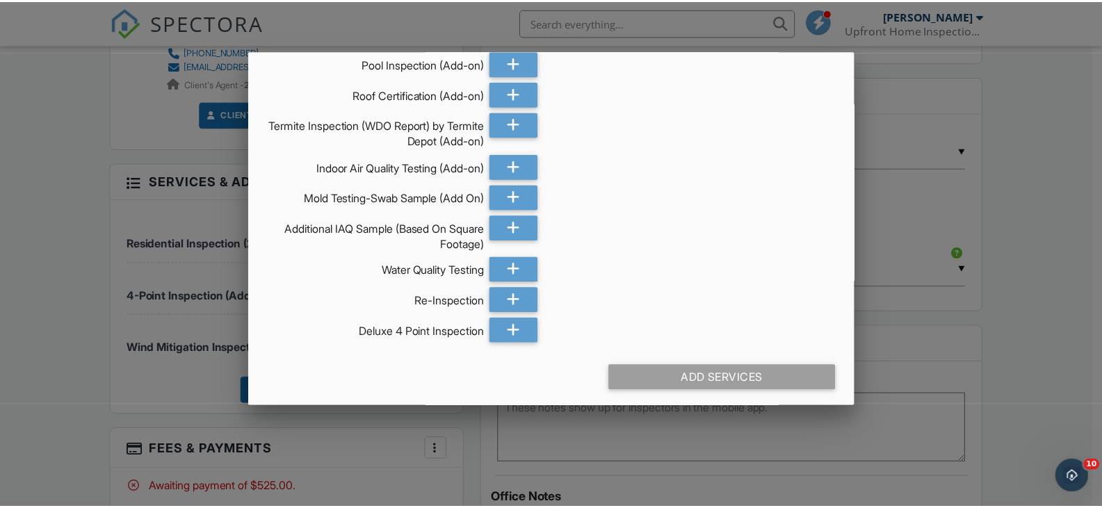
scroll to position [487, 0]
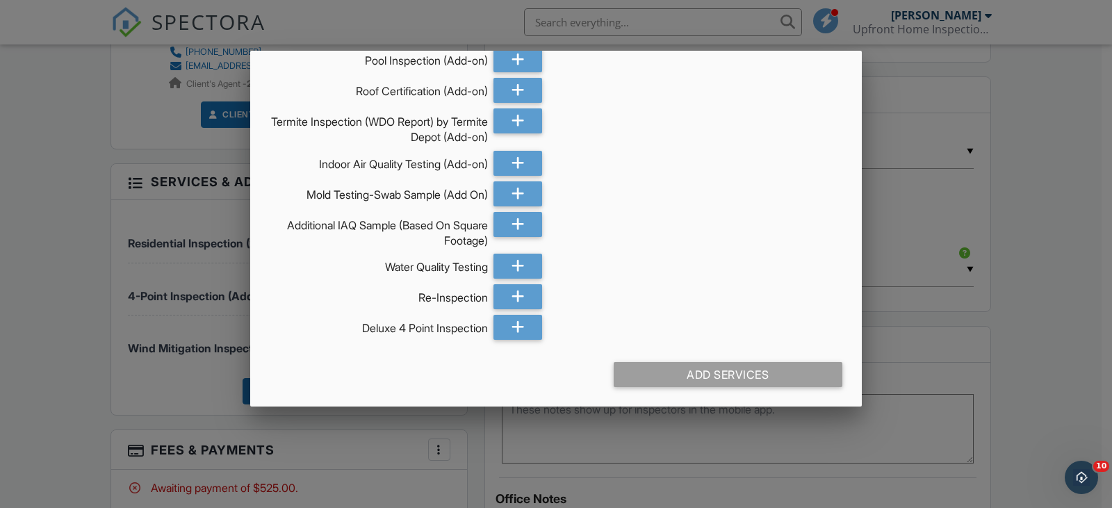
click at [1026, 261] on div at bounding box center [556, 247] width 1112 height 635
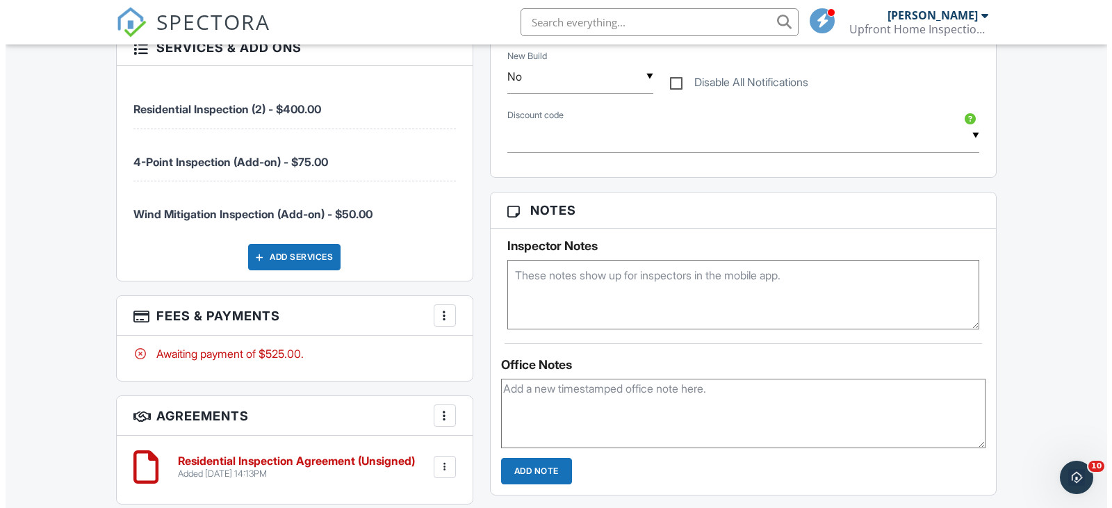
scroll to position [765, 0]
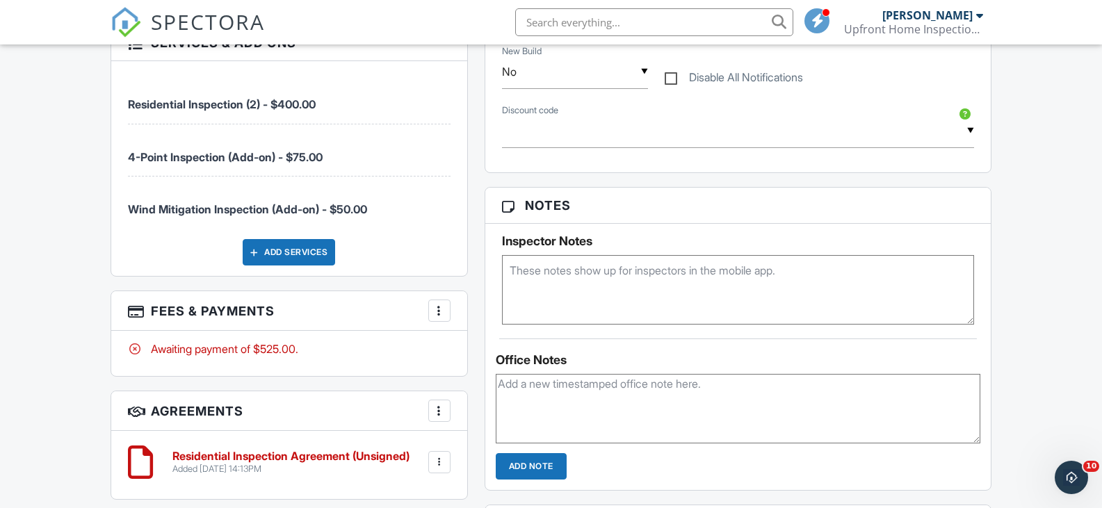
click at [442, 307] on div at bounding box center [439, 311] width 14 height 14
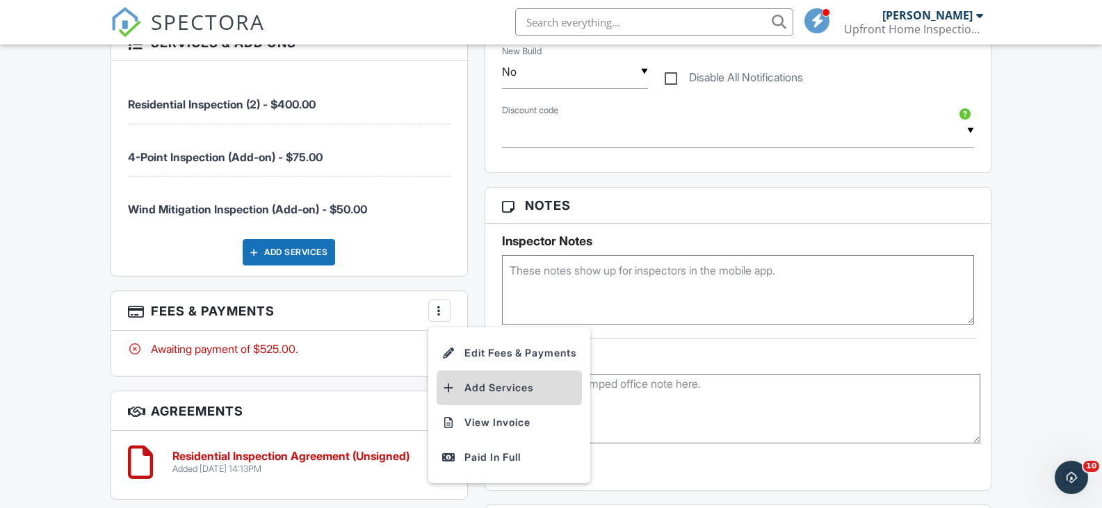
click at [494, 387] on li "Add Services" at bounding box center [509, 388] width 145 height 35
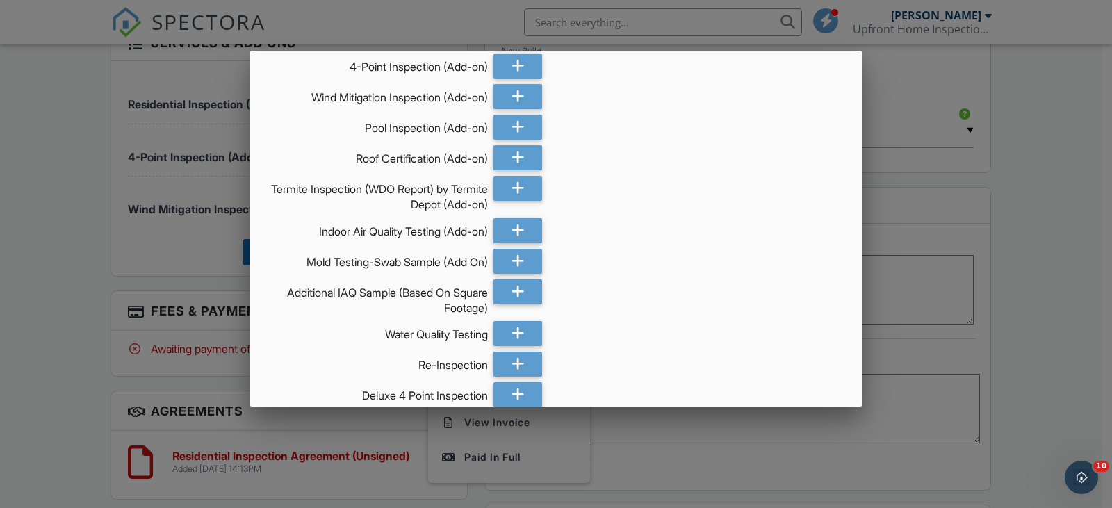
scroll to position [489, 0]
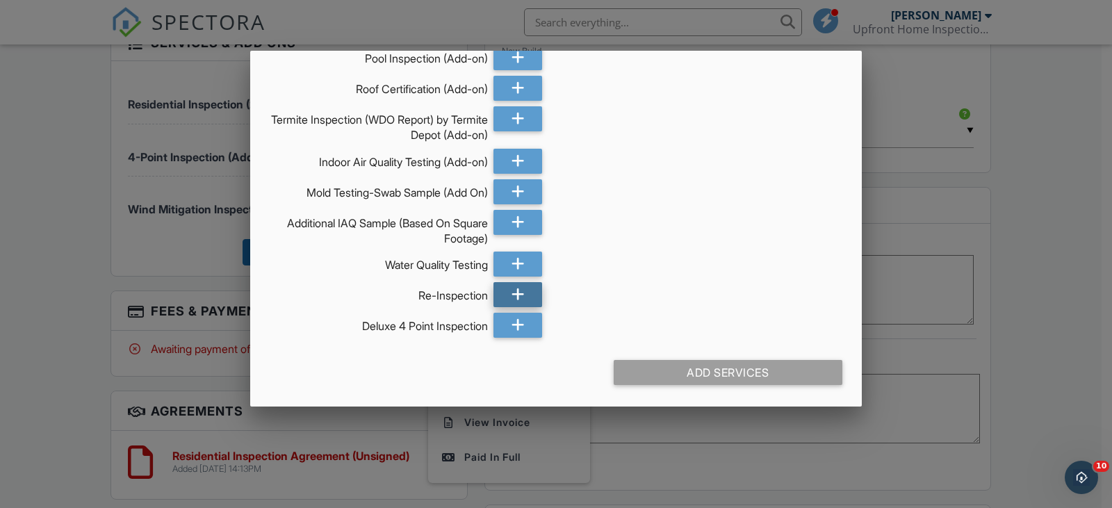
click at [514, 291] on icon at bounding box center [518, 294] width 13 height 25
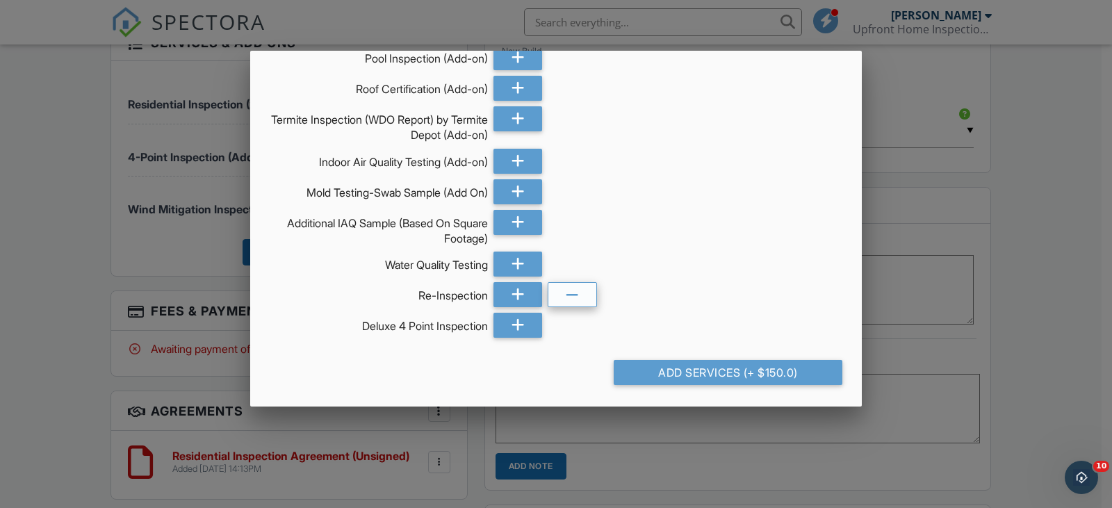
click at [575, 298] on div at bounding box center [572, 294] width 49 height 25
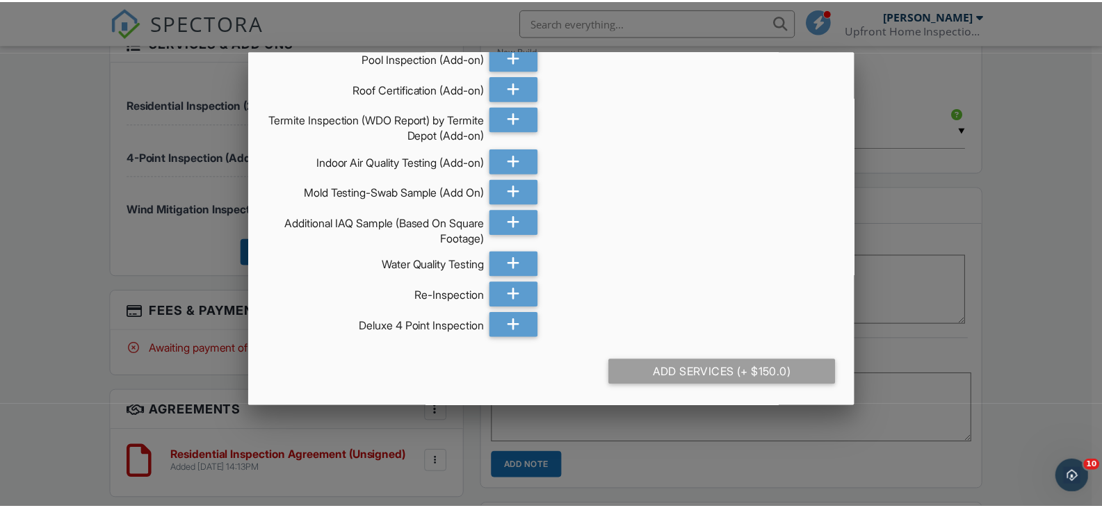
scroll to position [141, 0]
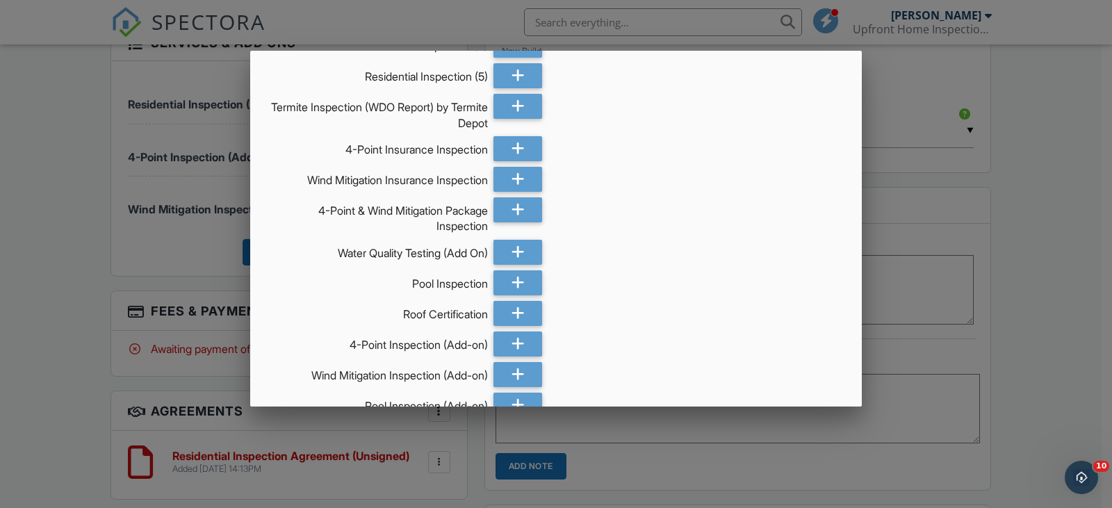
click at [941, 311] on div at bounding box center [556, 247] width 1112 height 635
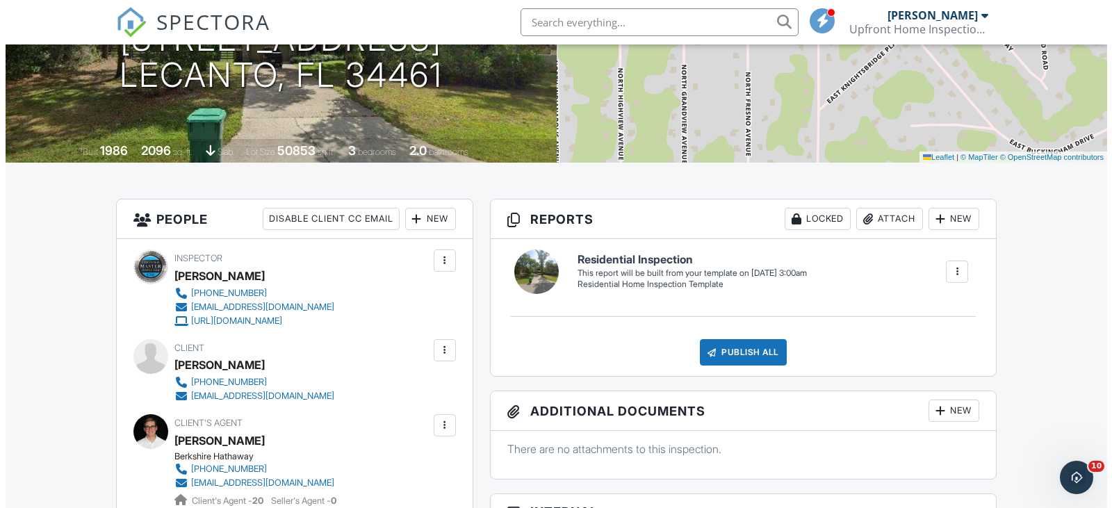
scroll to position [0, 0]
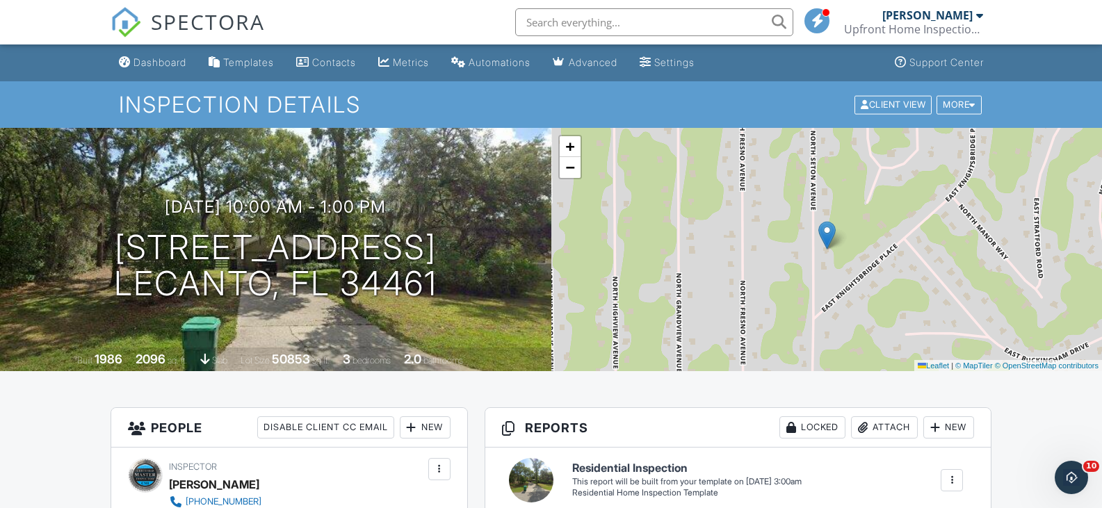
click at [442, 243] on div "10/01/2025 10:00 am - 1:00 pm 339 N Seton Ave Lecanto, FL 34461" at bounding box center [275, 249] width 551 height 105
click at [431, 243] on div at bounding box center [441, 246] width 27 height 26
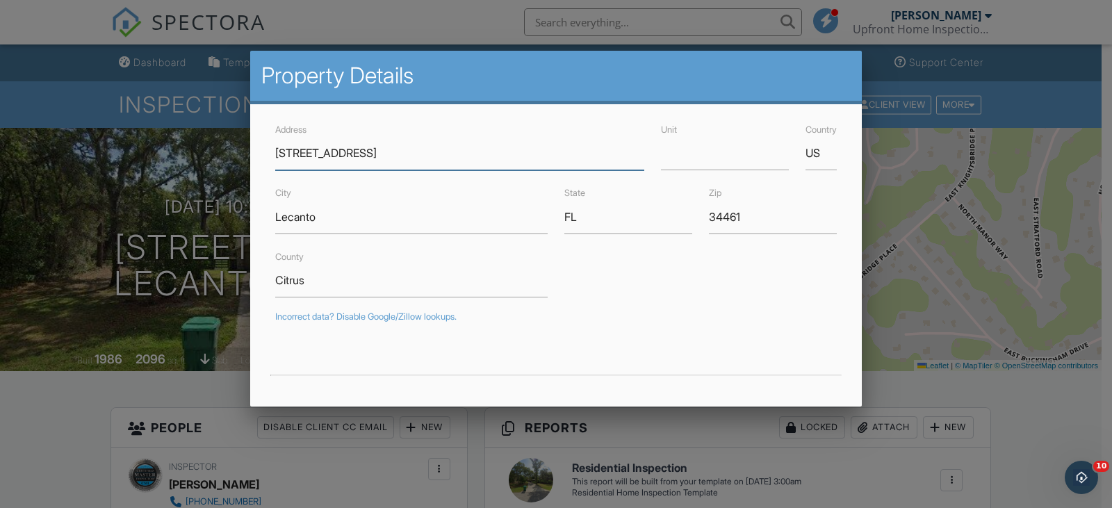
type input "[STREET_ADDRESS]"
click at [343, 215] on input "Lecanto" at bounding box center [411, 217] width 273 height 34
type input "28.936999"
type input "-82.4792631"
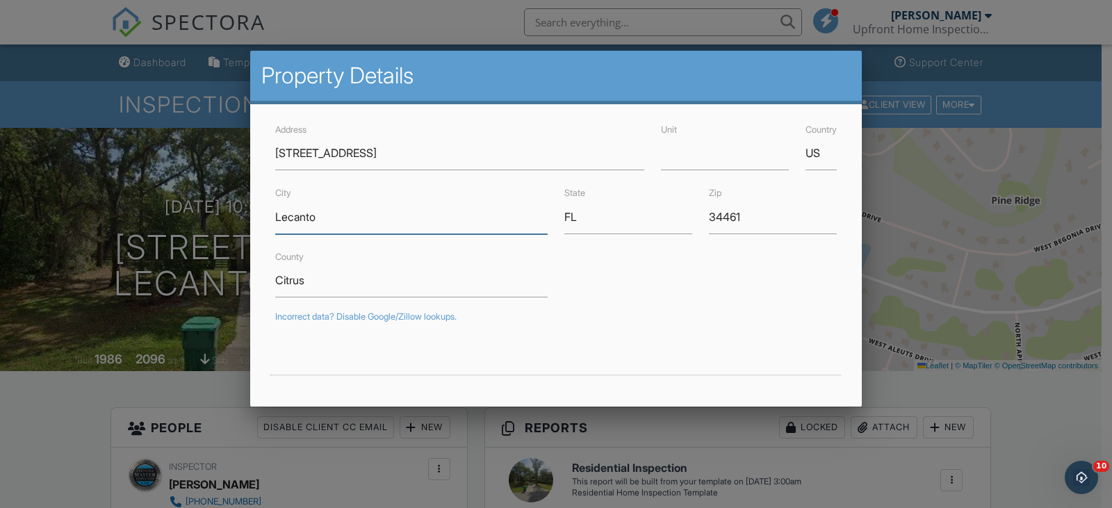
drag, startPoint x: 342, startPoint y: 223, endPoint x: 225, endPoint y: 221, distance: 116.8
type input "[PERSON_NAME][GEOGRAPHIC_DATA]"
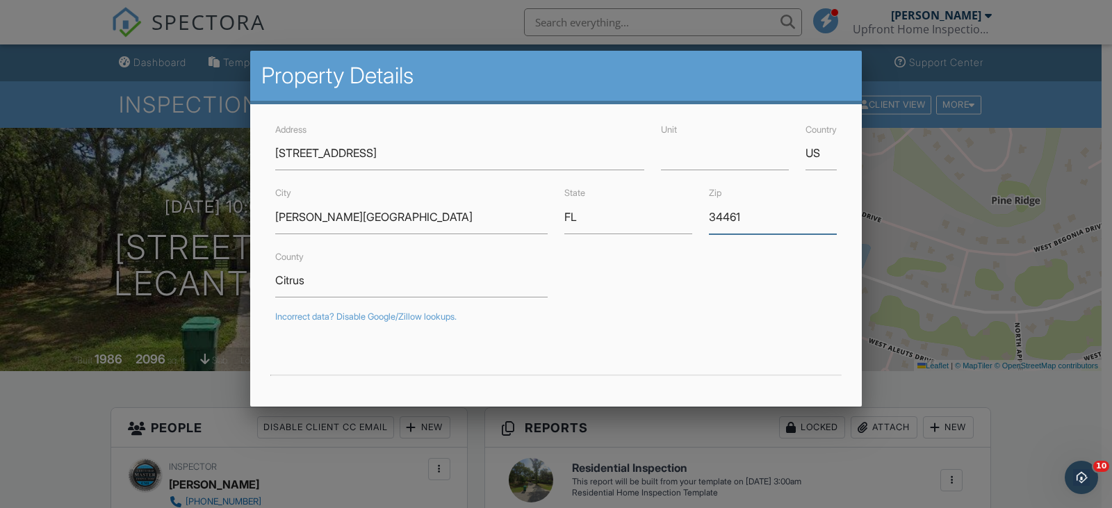
click at [751, 213] on input "34461" at bounding box center [773, 217] width 128 height 34
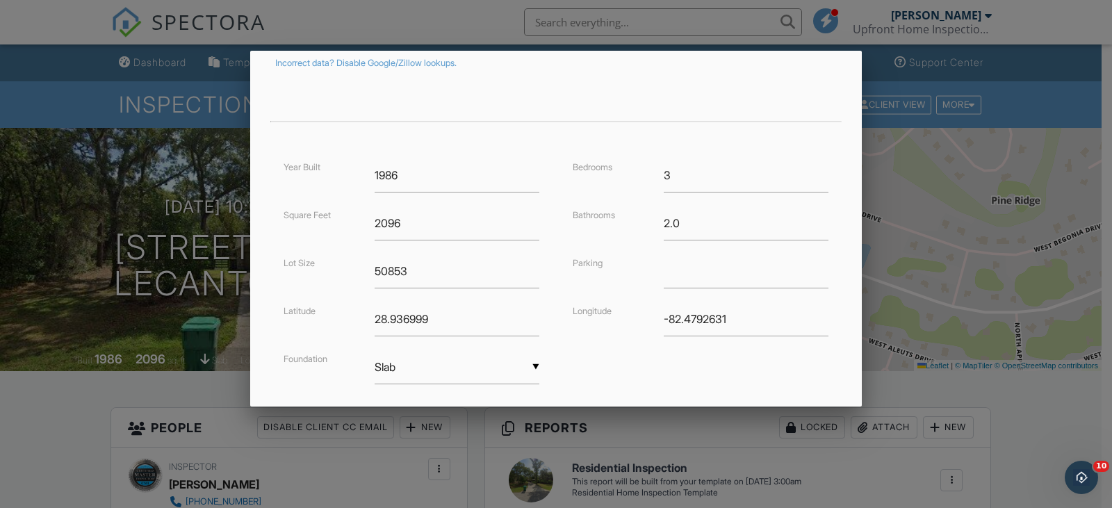
scroll to position [339, 0]
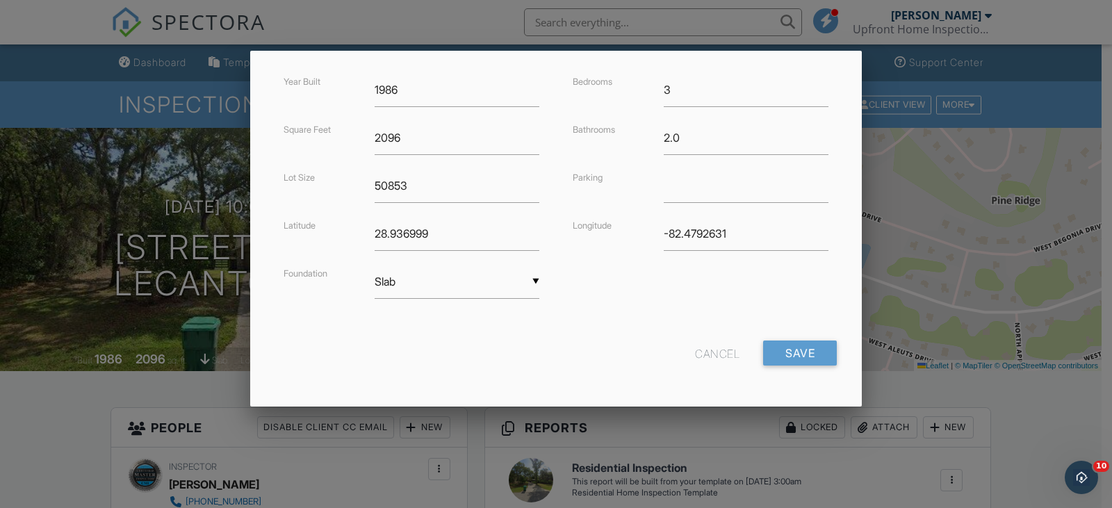
type input "34465"
click at [428, 95] on input "1986" at bounding box center [457, 90] width 165 height 34
type input "1989"
drag, startPoint x: 734, startPoint y: 241, endPoint x: 615, endPoint y: 242, distance: 118.9
click at [617, 244] on div "Longitude -82.4792631" at bounding box center [701, 234] width 273 height 34
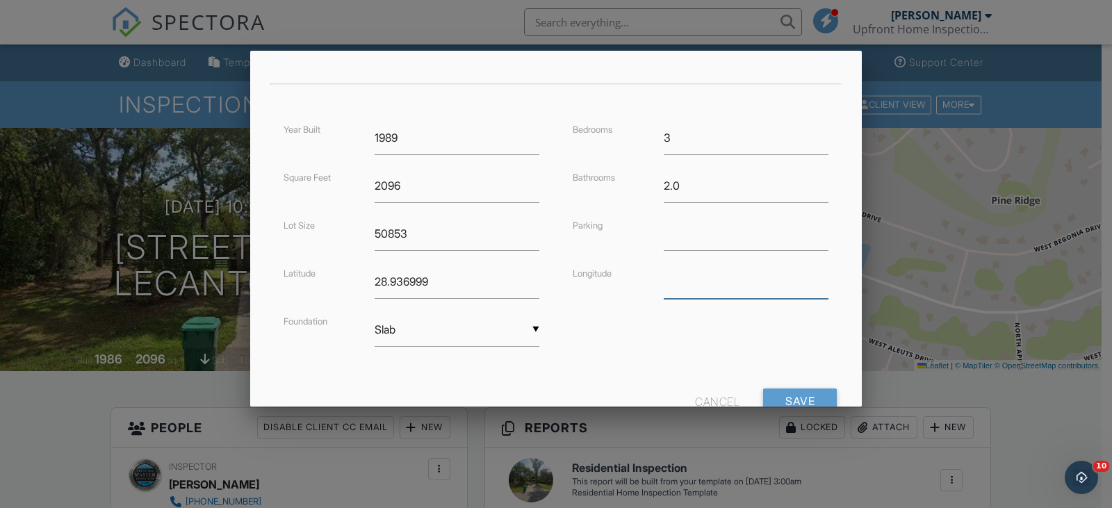
scroll to position [270, 0]
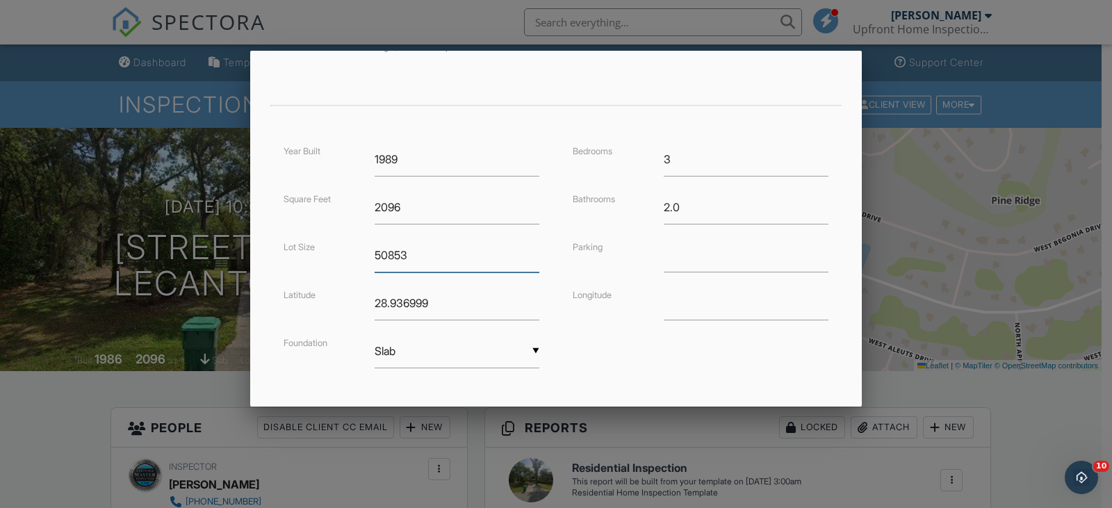
drag, startPoint x: 455, startPoint y: 250, endPoint x: 357, endPoint y: 252, distance: 98.7
click at [357, 252] on div "Lot Size 50853" at bounding box center [411, 255] width 273 height 34
drag, startPoint x: 455, startPoint y: 295, endPoint x: 354, endPoint y: 291, distance: 101.6
click at [366, 295] on div "28.936999" at bounding box center [456, 303] width 181 height 34
drag, startPoint x: 428, startPoint y: 206, endPoint x: 323, endPoint y: 220, distance: 106.5
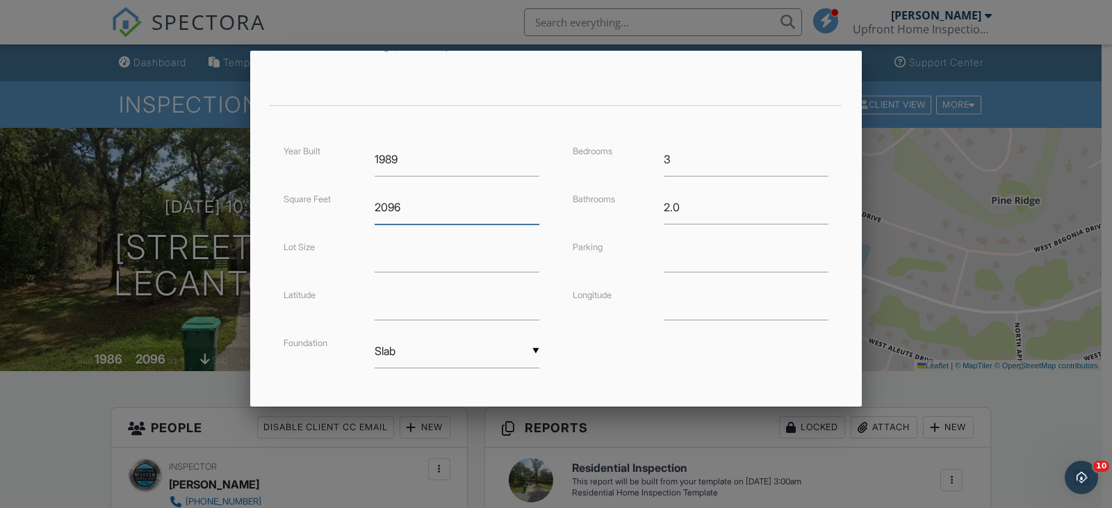
click at [323, 220] on div "Square Feet 2096" at bounding box center [411, 207] width 273 height 34
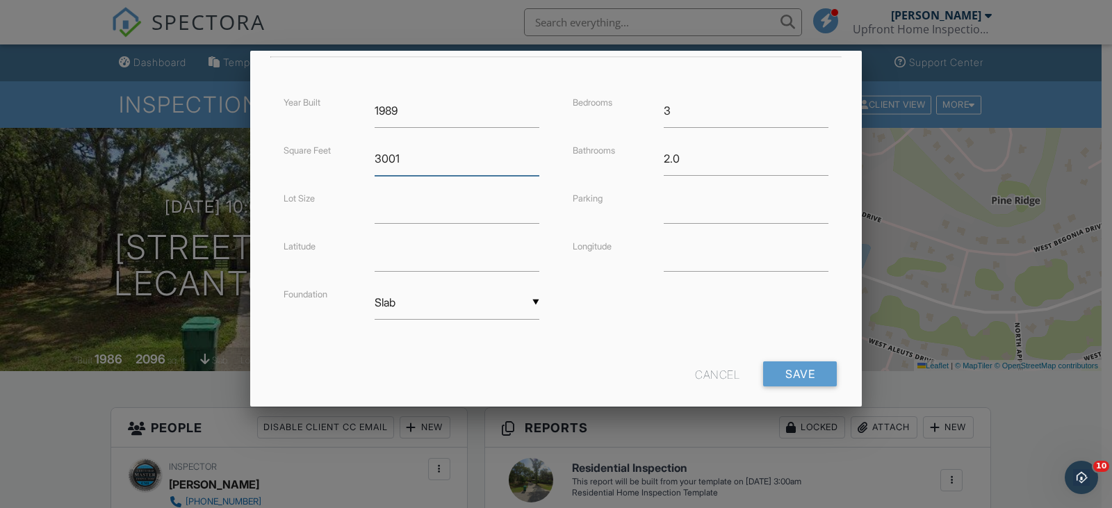
scroll to position [339, 0]
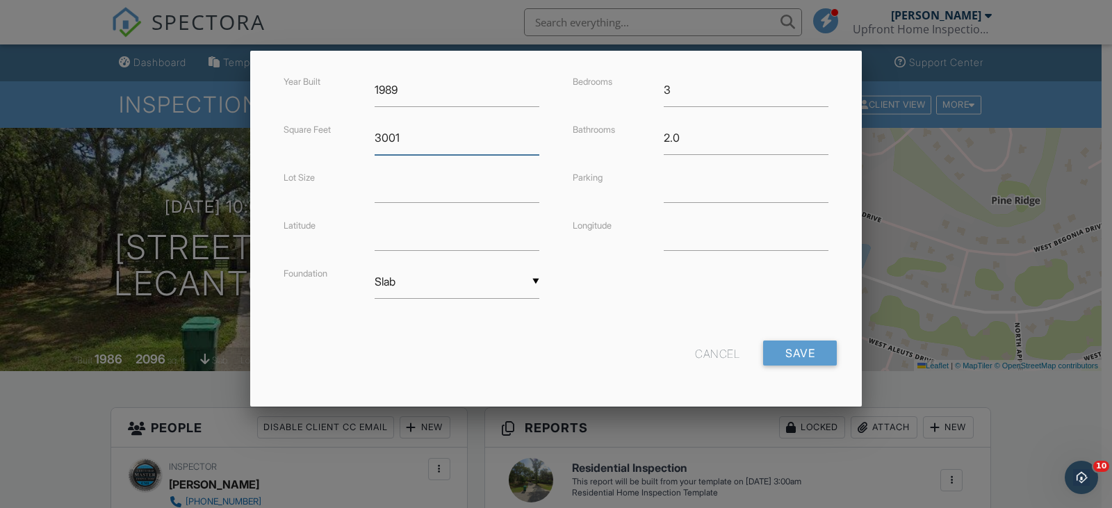
type input "3001"
click at [770, 349] on input "Save" at bounding box center [800, 353] width 74 height 25
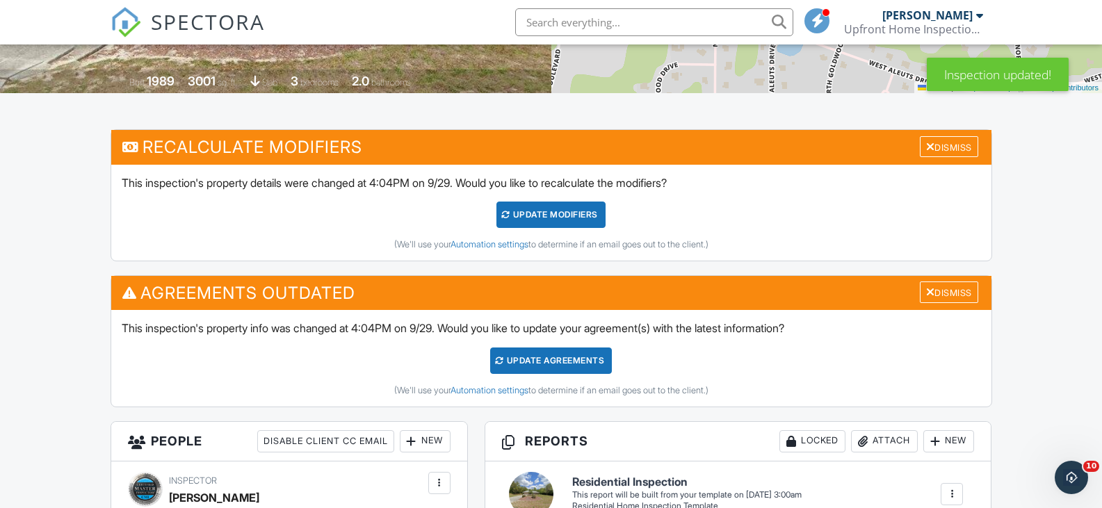
click at [544, 214] on div "UPDATE Modifiers" at bounding box center [550, 215] width 109 height 26
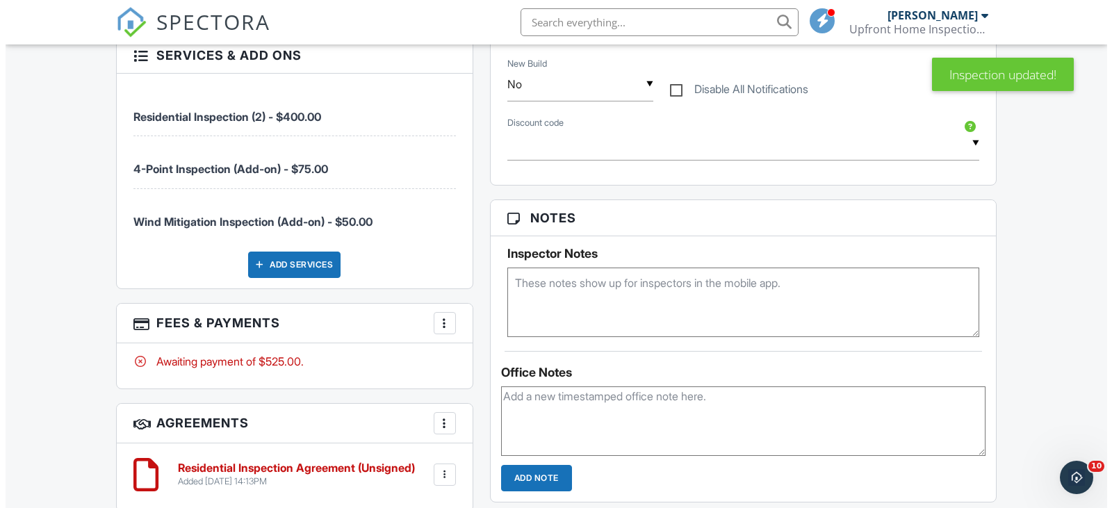
scroll to position [904, 0]
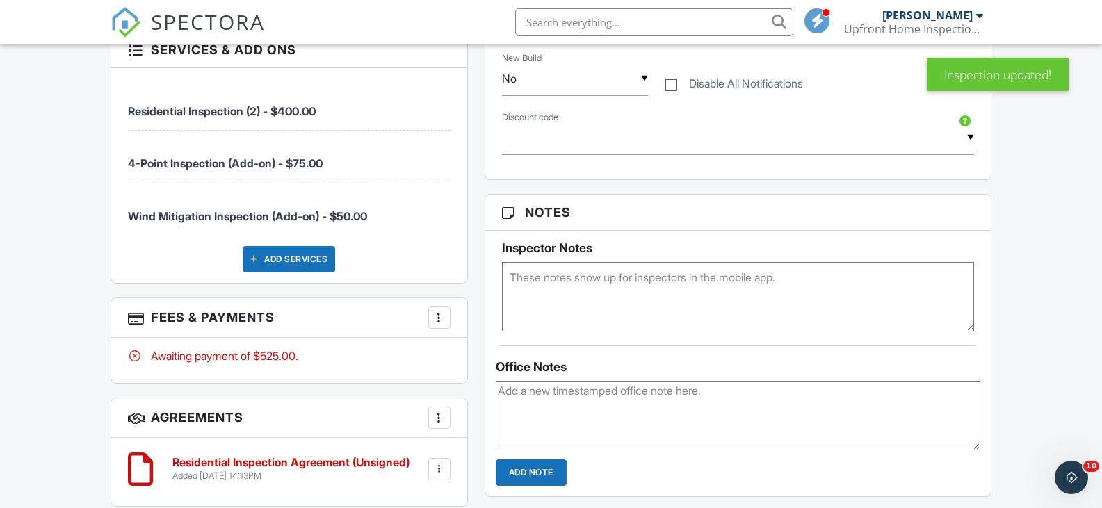
click at [439, 318] on div at bounding box center [439, 318] width 14 height 14
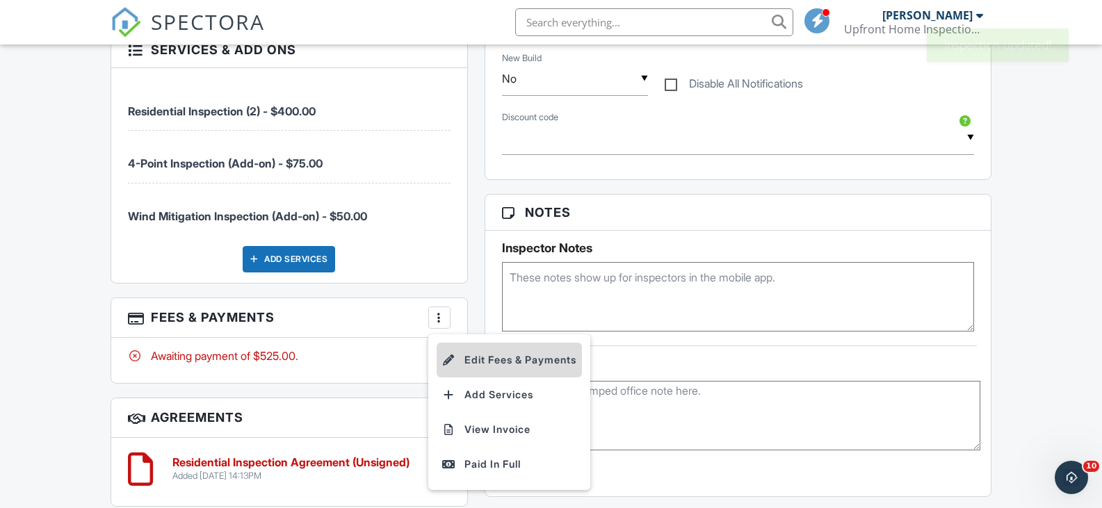
click at [483, 357] on li "Edit Fees & Payments" at bounding box center [509, 360] width 145 height 35
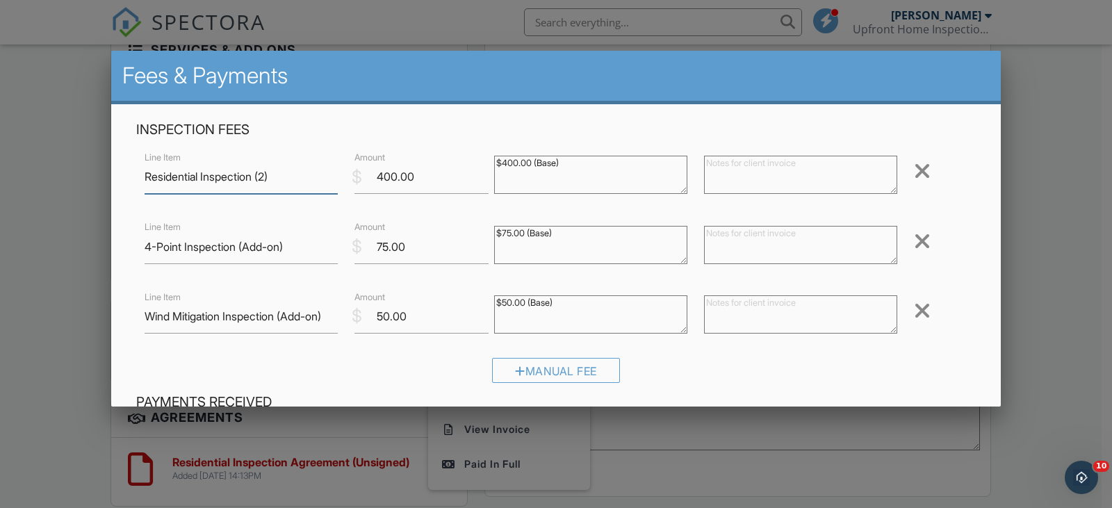
drag, startPoint x: 273, startPoint y: 177, endPoint x: 294, endPoint y: 184, distance: 22.0
click at [273, 179] on input "Residential Inspection (2)" at bounding box center [241, 177] width 193 height 34
click at [270, 177] on input "Residential Inspection (2)" at bounding box center [241, 177] width 193 height 34
type input "Residential Inspection (3)"
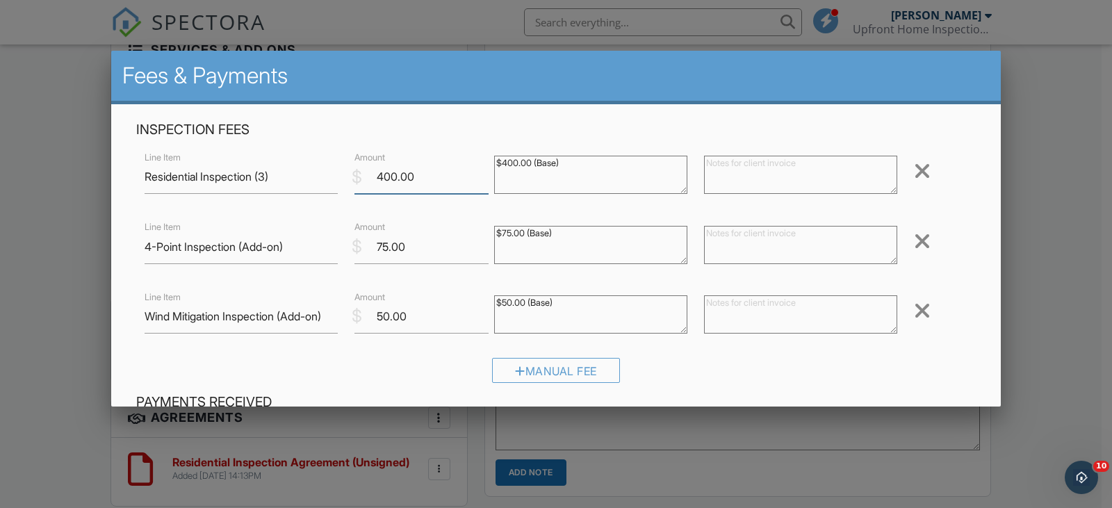
click at [391, 171] on input "400.00" at bounding box center [422, 177] width 134 height 34
type input "425.00"
click at [526, 369] on div "Manual Fee" at bounding box center [556, 370] width 128 height 25
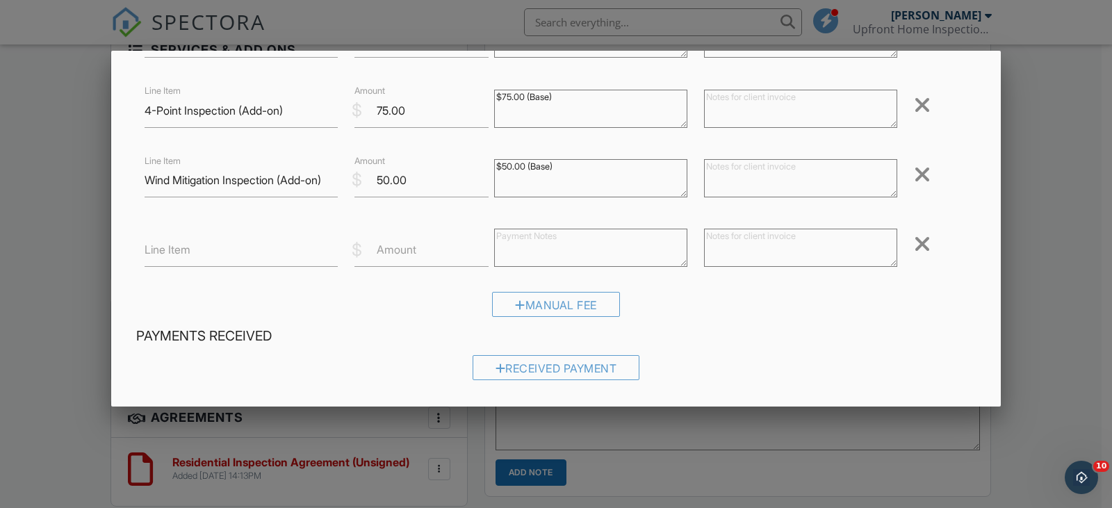
scroll to position [139, 0]
click at [200, 252] on input "Line Item" at bounding box center [241, 247] width 193 height 34
type input "W"
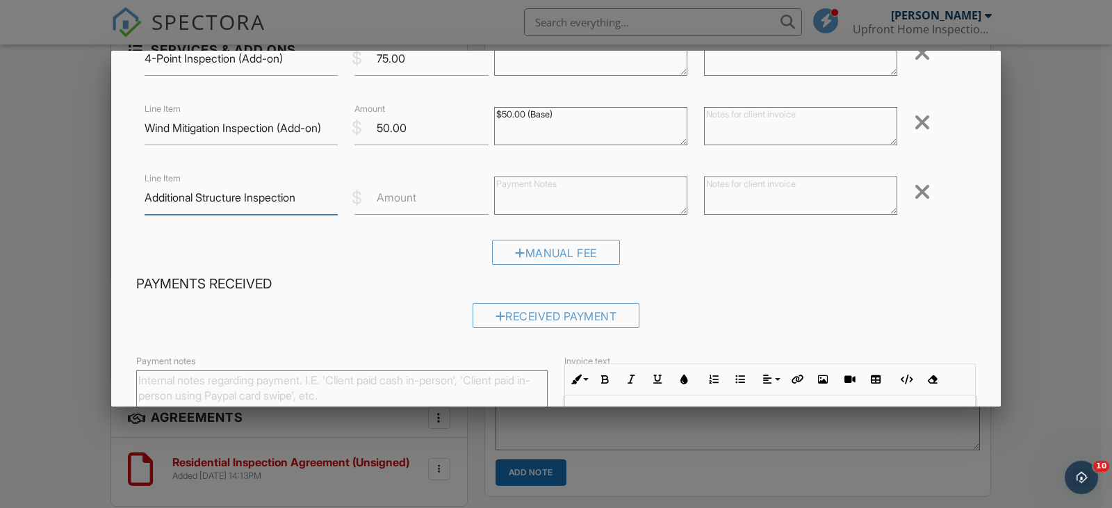
scroll to position [209, 0]
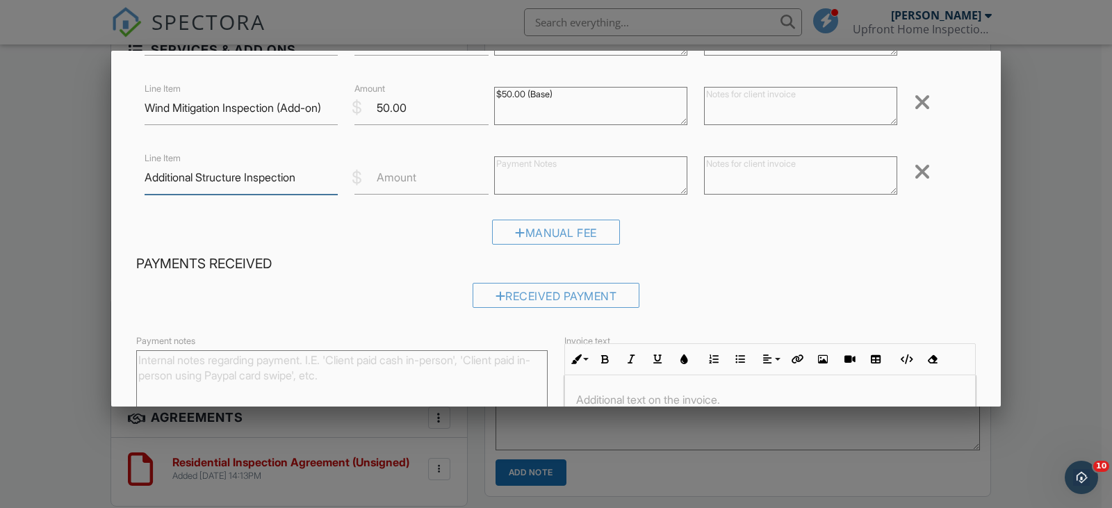
type input "Additional Structure Inspection"
click at [389, 184] on label "Amount" at bounding box center [397, 177] width 40 height 15
click at [389, 184] on input "Amount" at bounding box center [422, 178] width 134 height 34
type input "75.00"
click at [581, 168] on textarea at bounding box center [590, 175] width 193 height 38
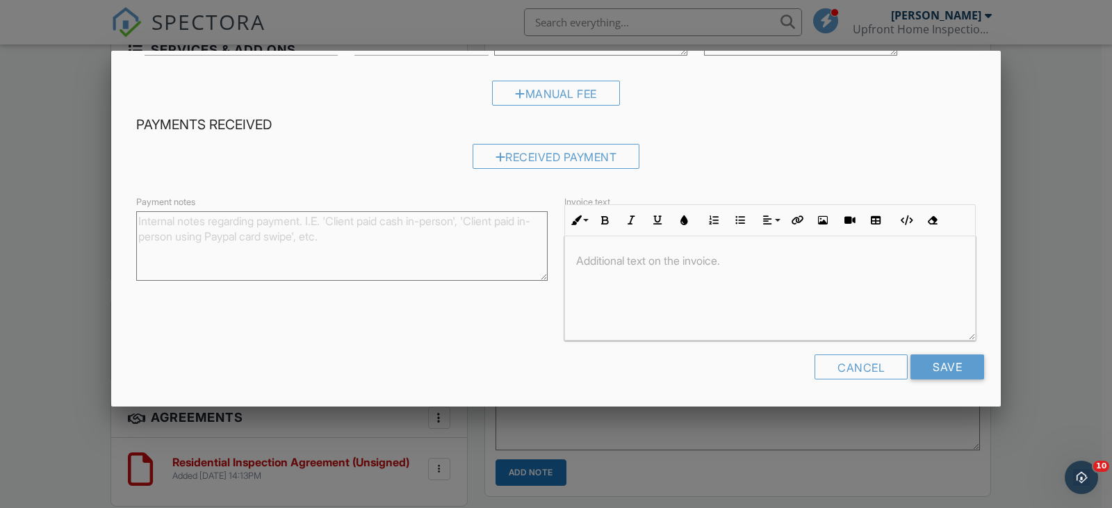
scroll to position [1, 0]
type textarea "$75.00 (Base)"
click at [923, 361] on input "Save" at bounding box center [948, 367] width 74 height 25
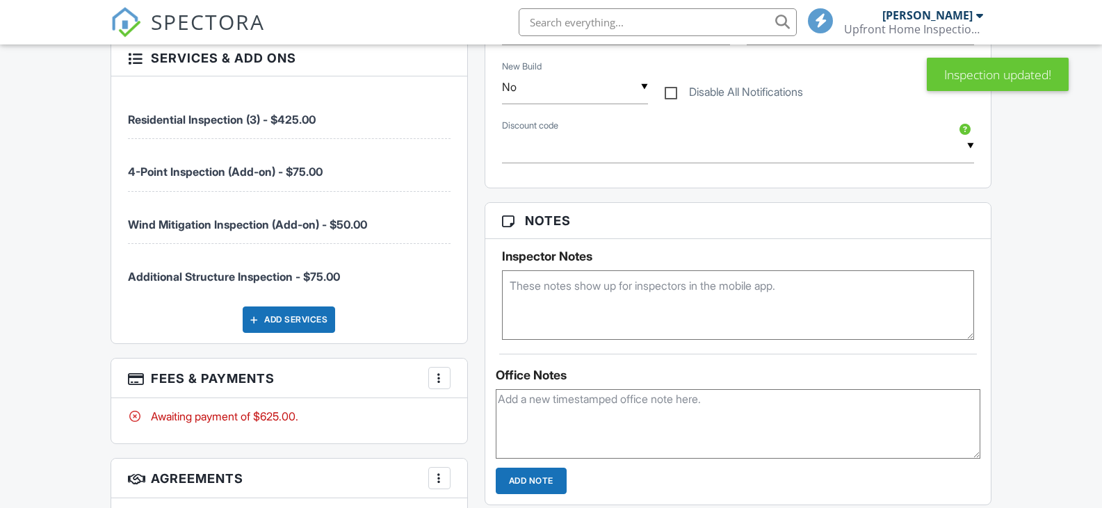
click at [310, 316] on div "Add Services" at bounding box center [289, 320] width 92 height 26
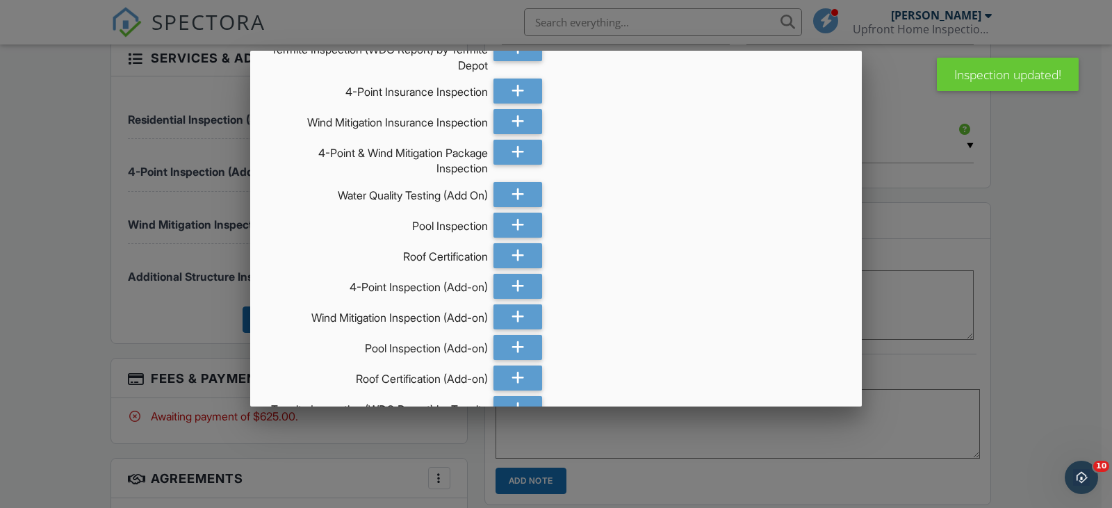
scroll to position [278, 0]
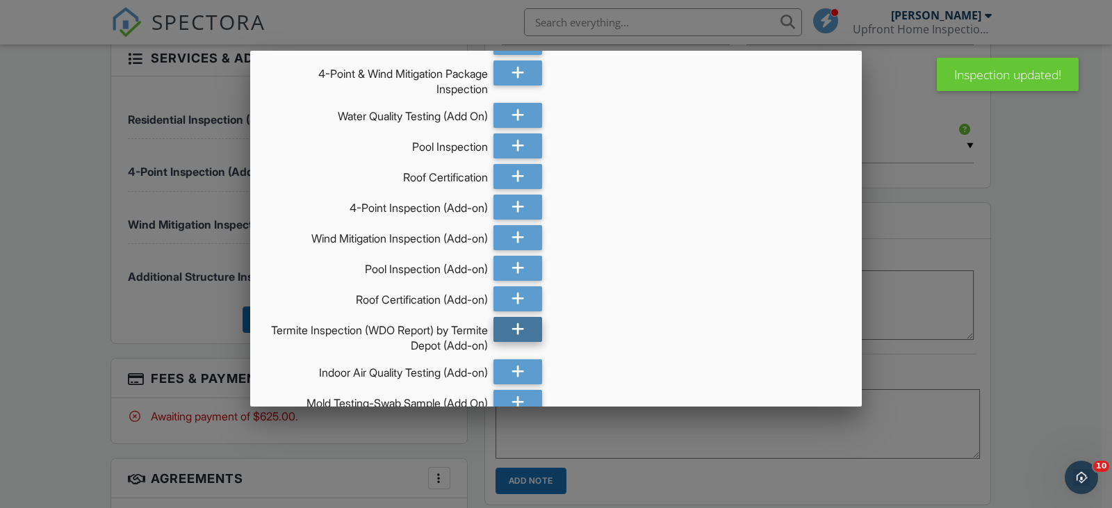
click at [512, 331] on icon at bounding box center [518, 329] width 13 height 25
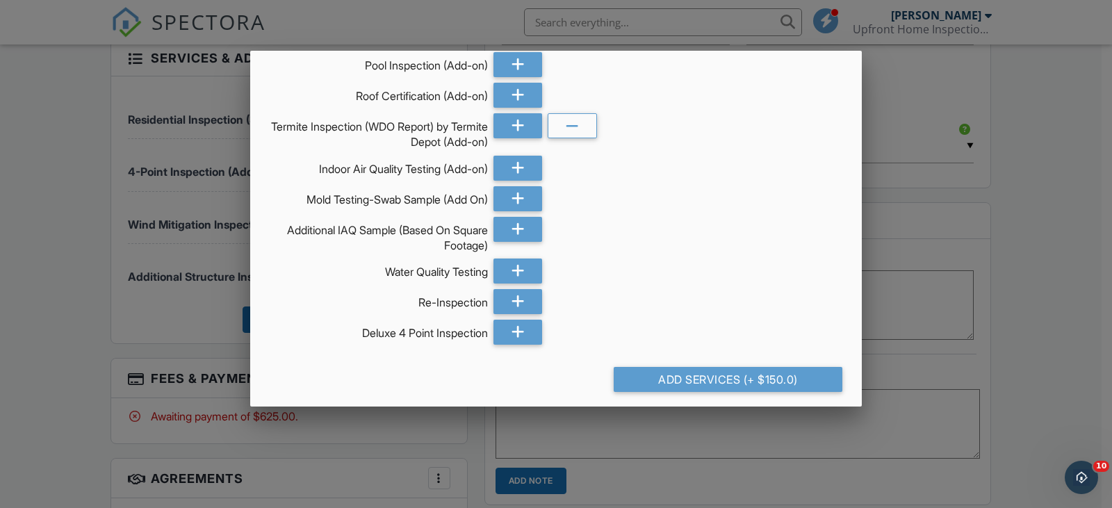
scroll to position [489, 0]
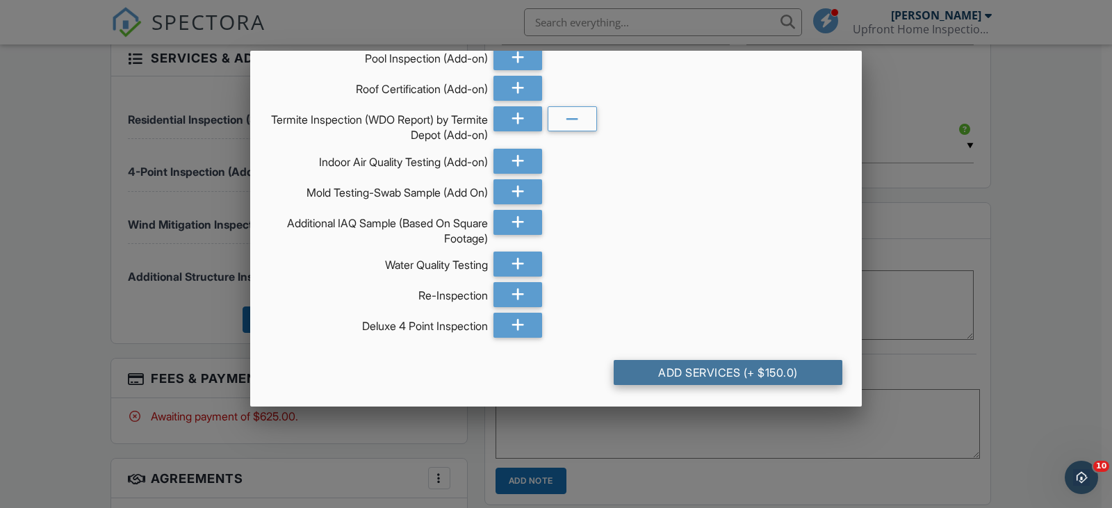
click at [722, 371] on div "Add Services (+ $150.0)" at bounding box center [728, 372] width 229 height 25
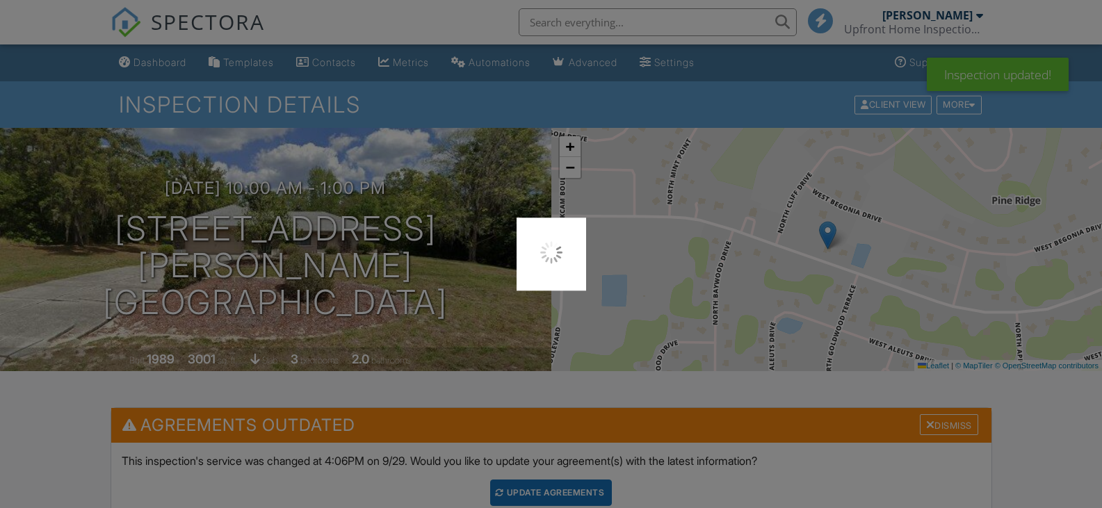
scroll to position [209, 0]
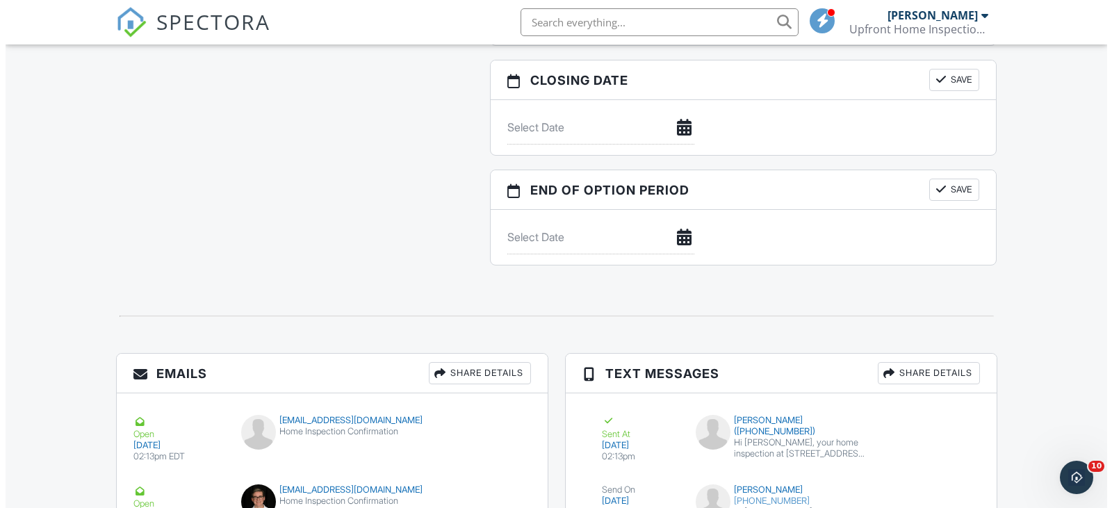
scroll to position [1470, 0]
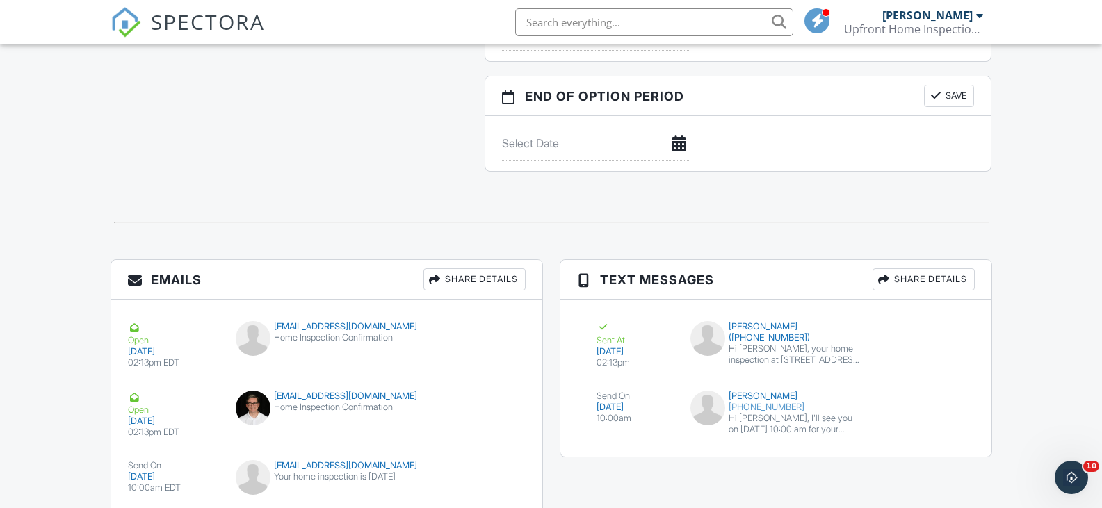
click at [899, 274] on div "Share Details" at bounding box center [924, 279] width 102 height 22
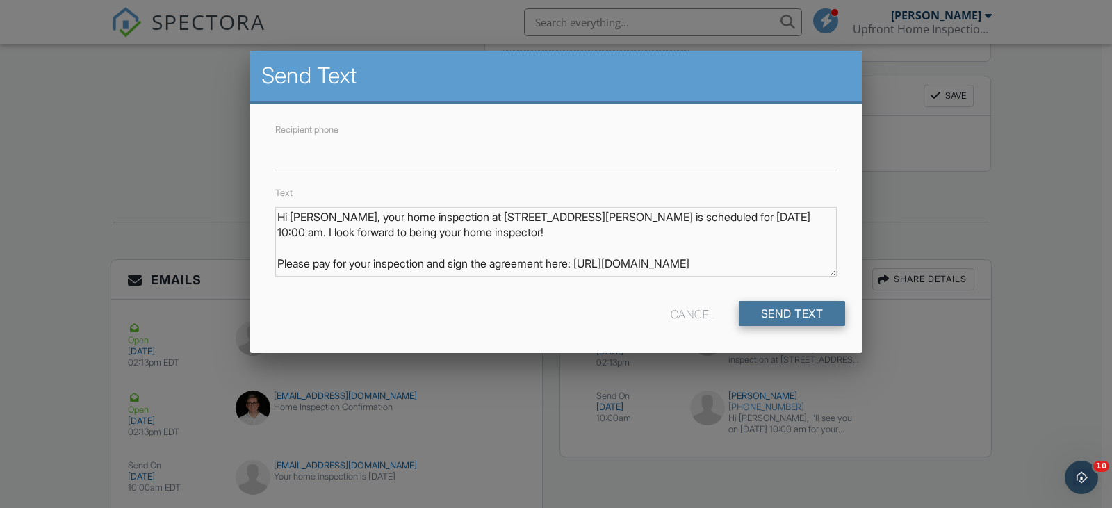
click at [811, 311] on input "Send Text" at bounding box center [792, 313] width 107 height 25
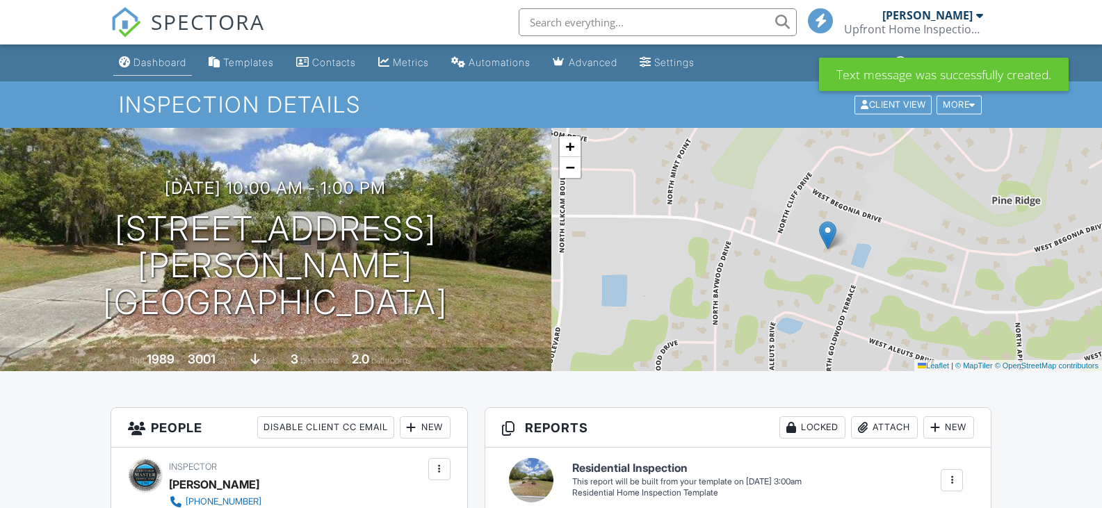
click at [170, 62] on div "Dashboard" at bounding box center [159, 62] width 53 height 12
